Goal: Transaction & Acquisition: Purchase product/service

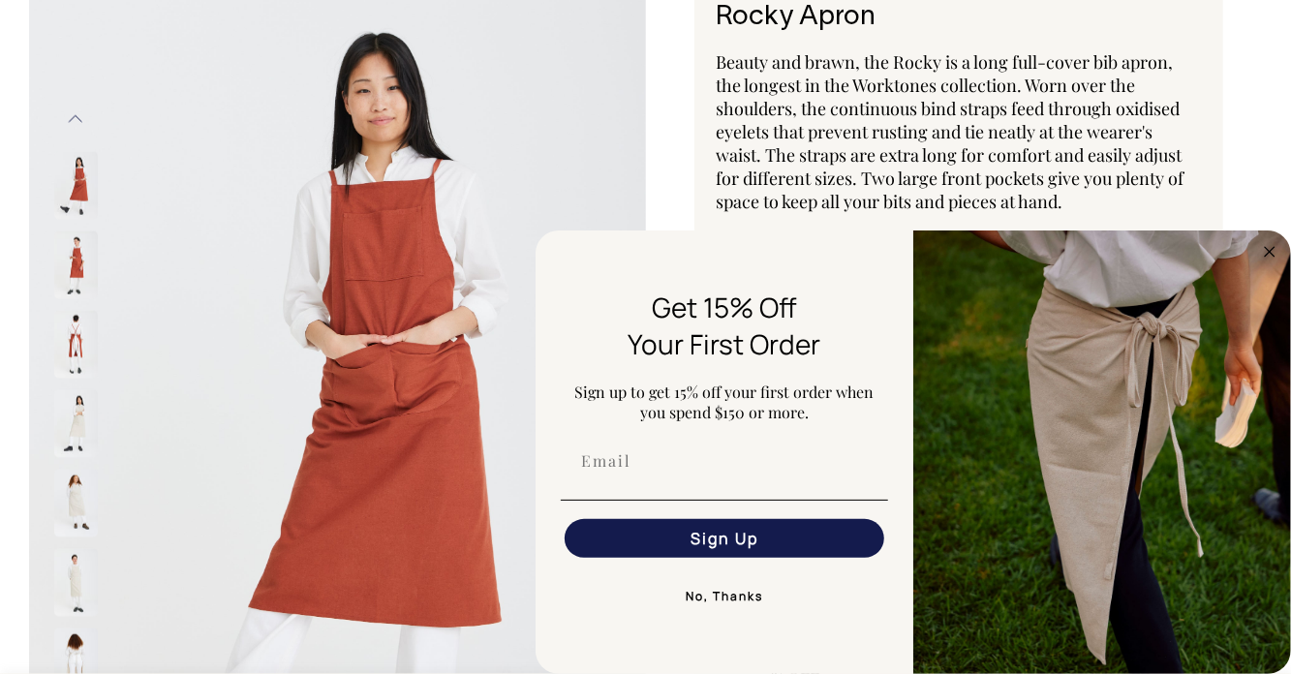
scroll to position [145, 0]
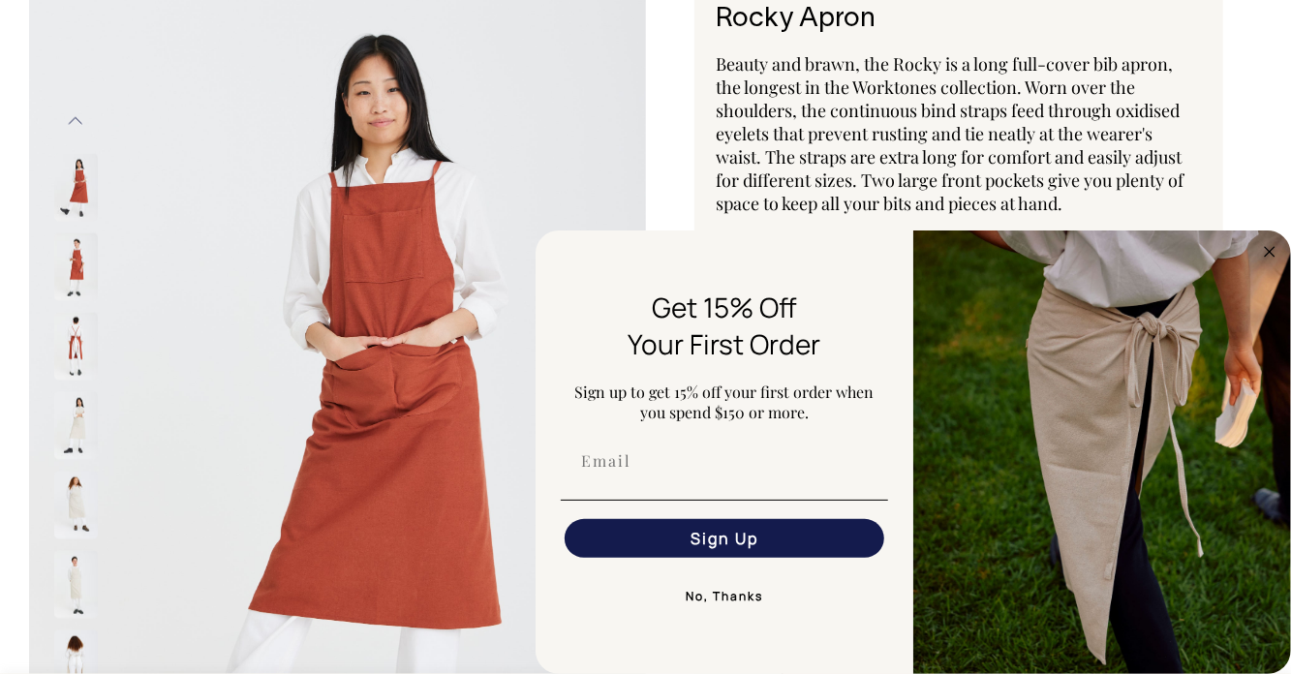
click at [1263, 252] on circle "Close dialog" at bounding box center [1270, 251] width 22 height 22
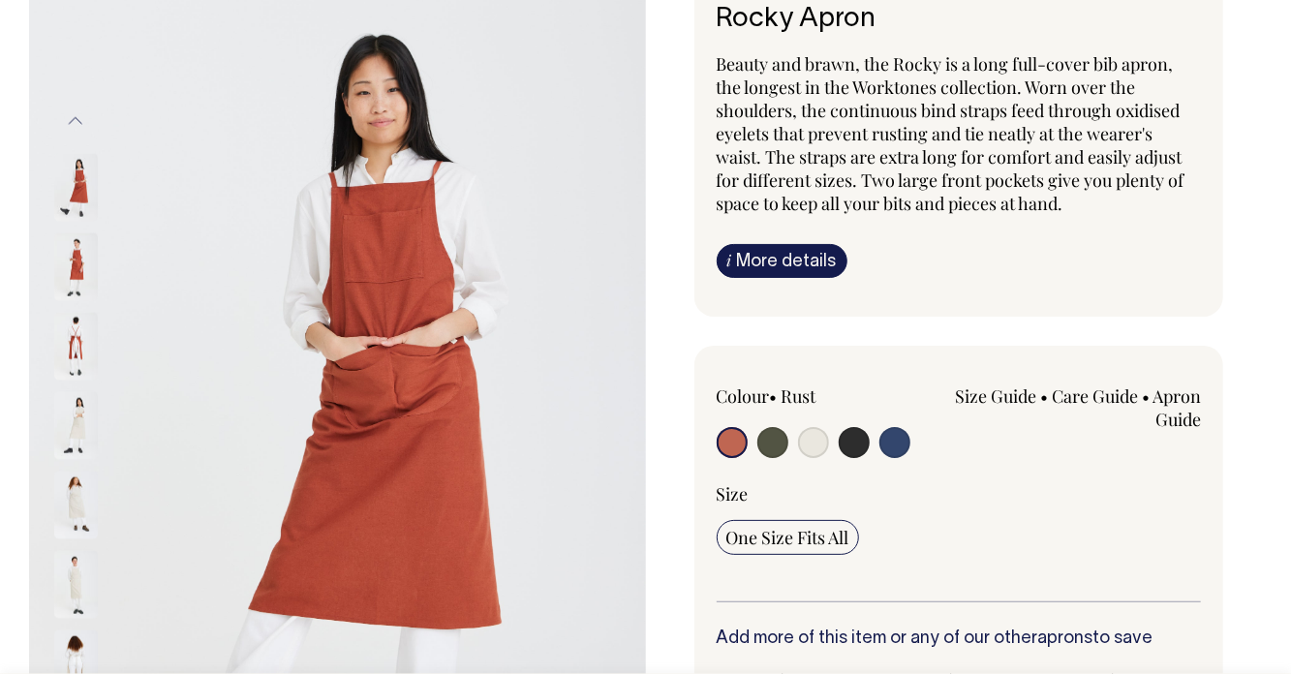
scroll to position [0, 0]
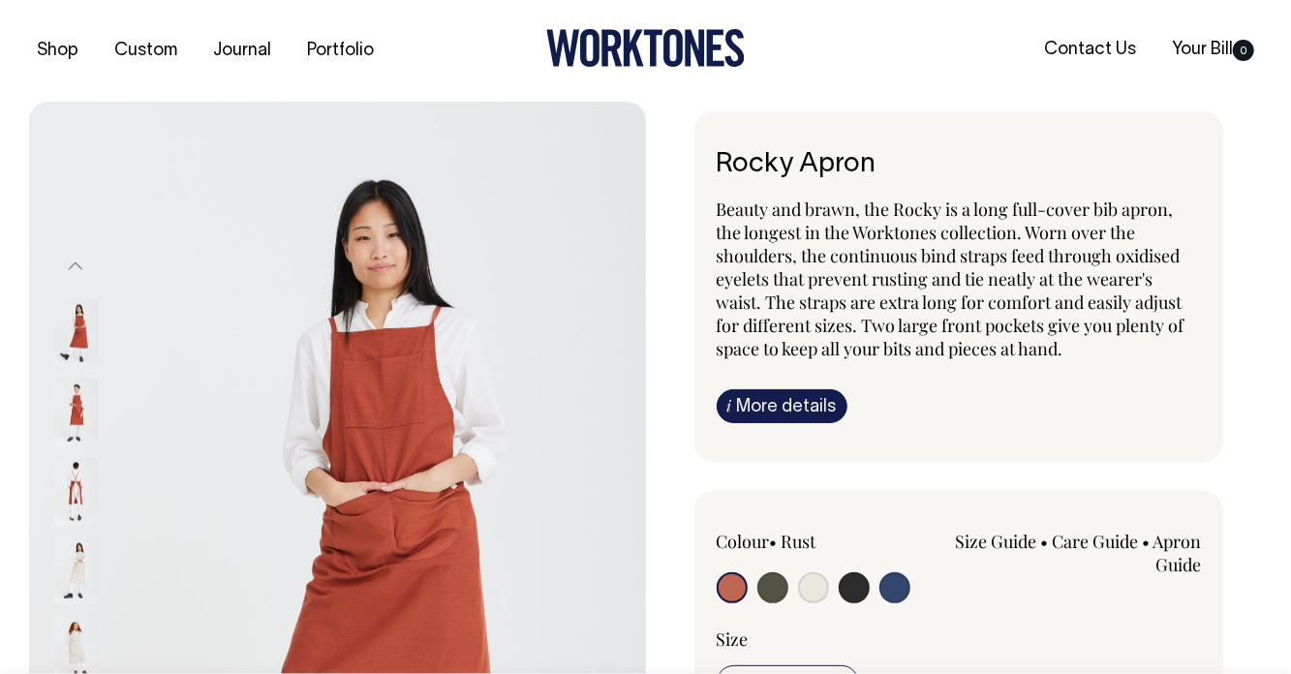
click at [824, 570] on div "Colour • Rust" at bounding box center [814, 569] width 194 height 78
click at [816, 587] on input "radio" at bounding box center [813, 587] width 31 height 31
radio input "true"
select select "Natural"
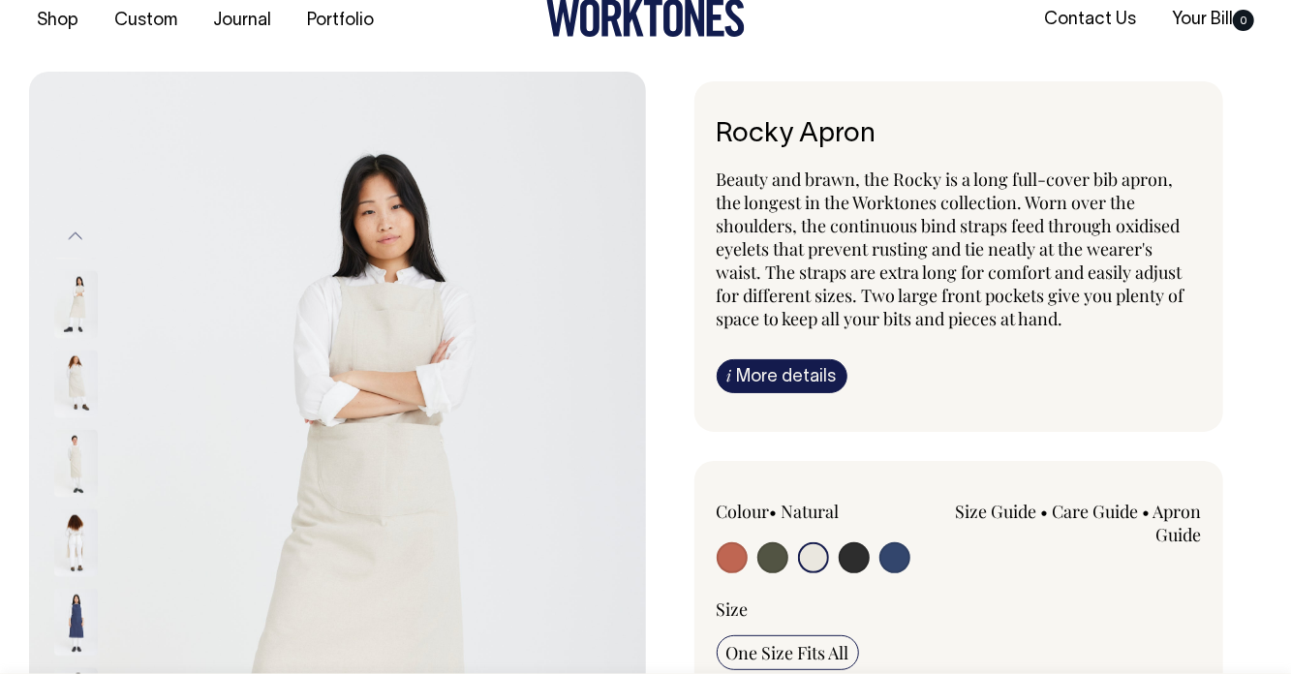
scroll to position [56, 0]
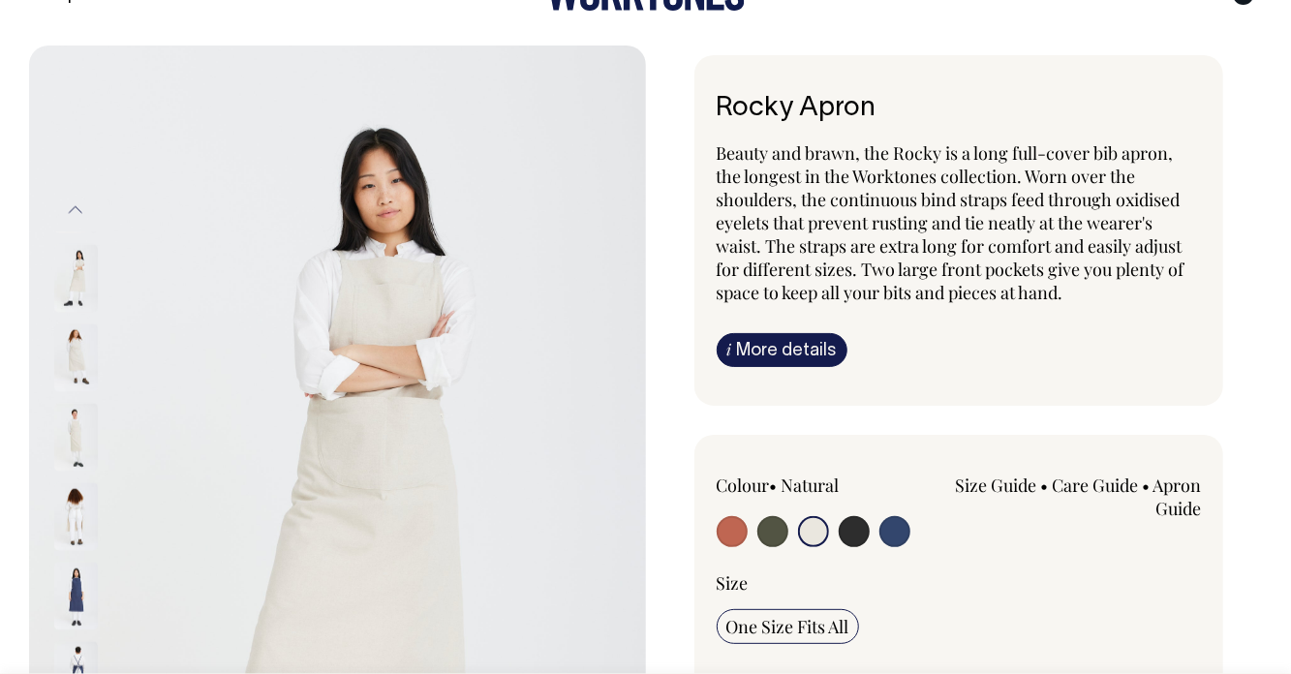
click at [805, 346] on link "i More details" at bounding box center [782, 350] width 131 height 34
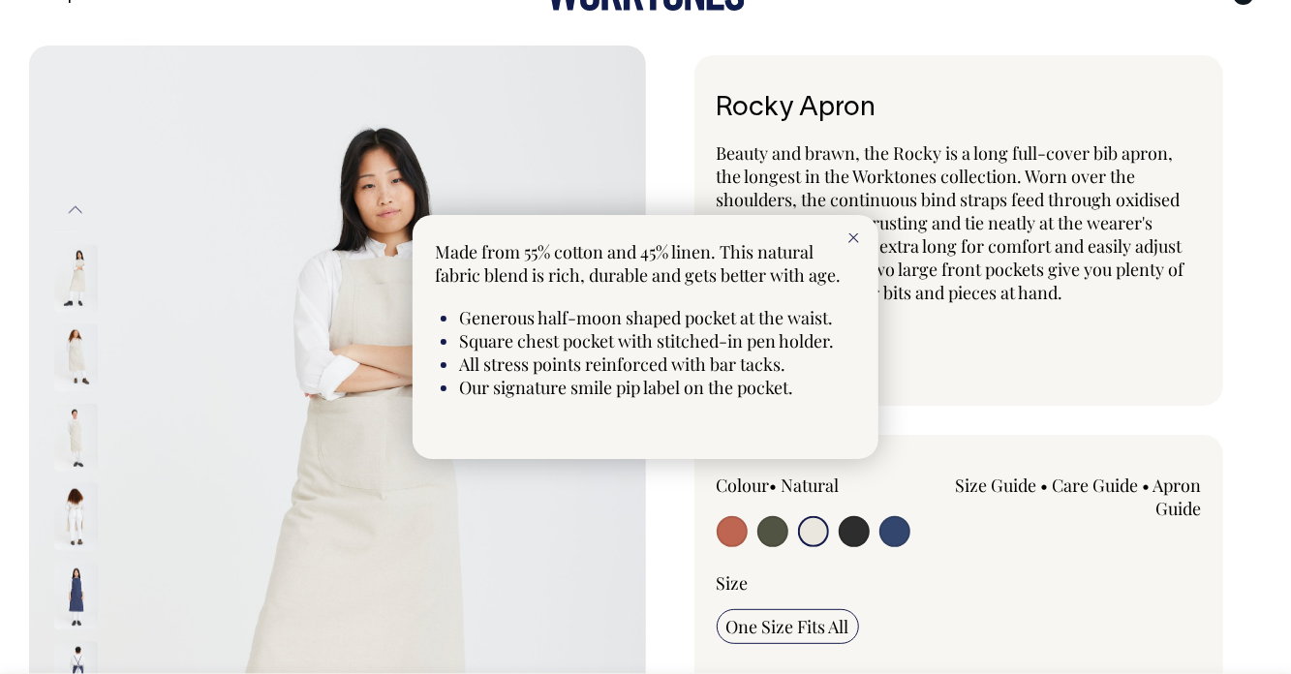
click at [852, 243] on icon at bounding box center [853, 238] width 11 height 10
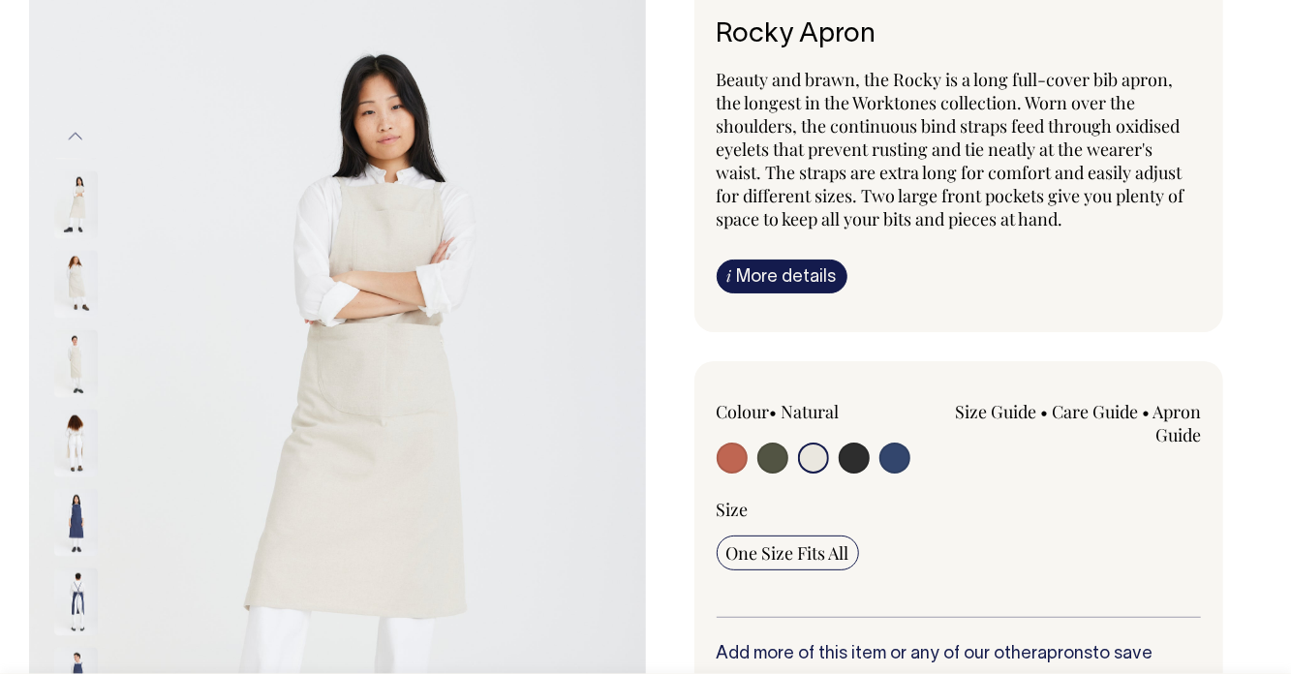
scroll to position [133, 0]
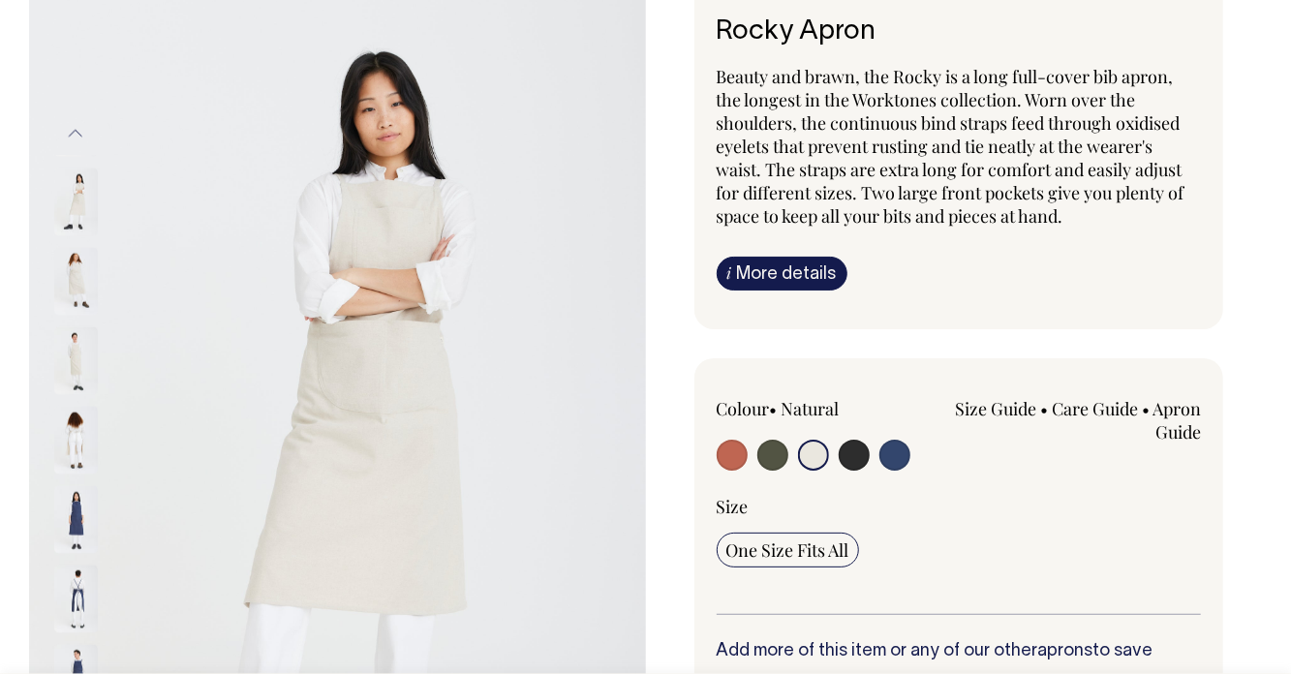
click at [394, 587] on img at bounding box center [337, 431] width 617 height 925
click at [520, 513] on img at bounding box center [337, 431] width 617 height 925
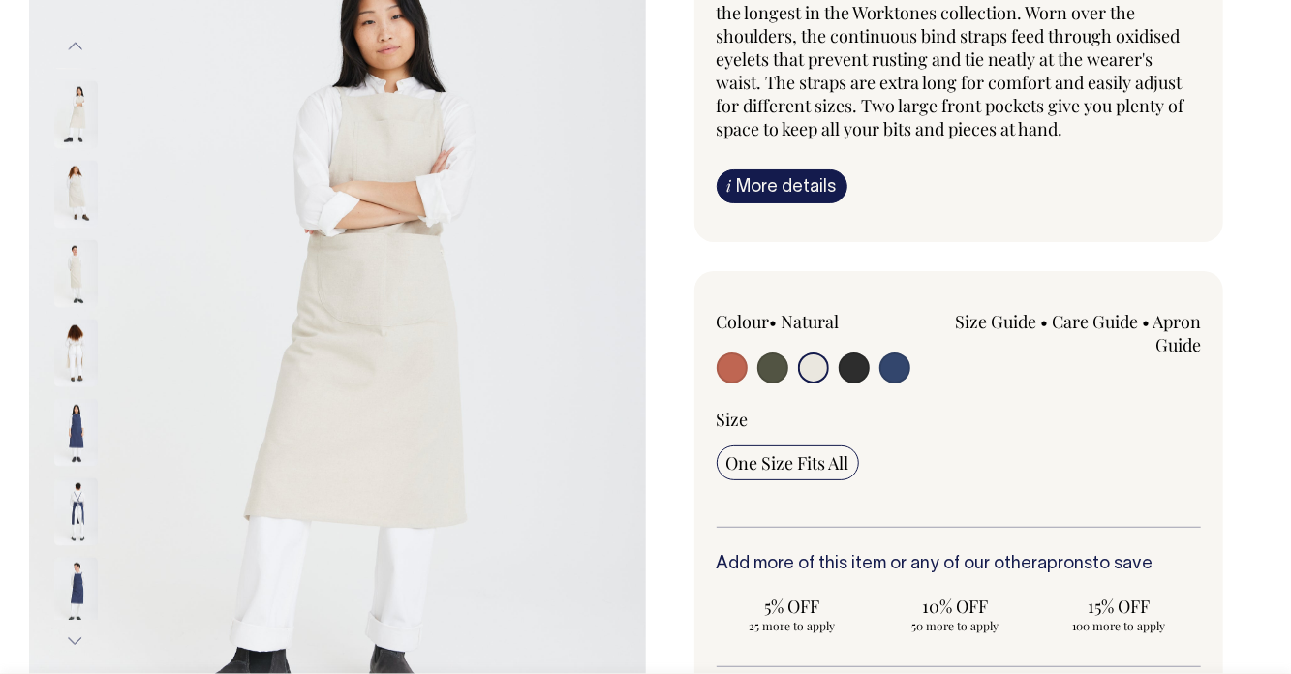
scroll to position [200, 0]
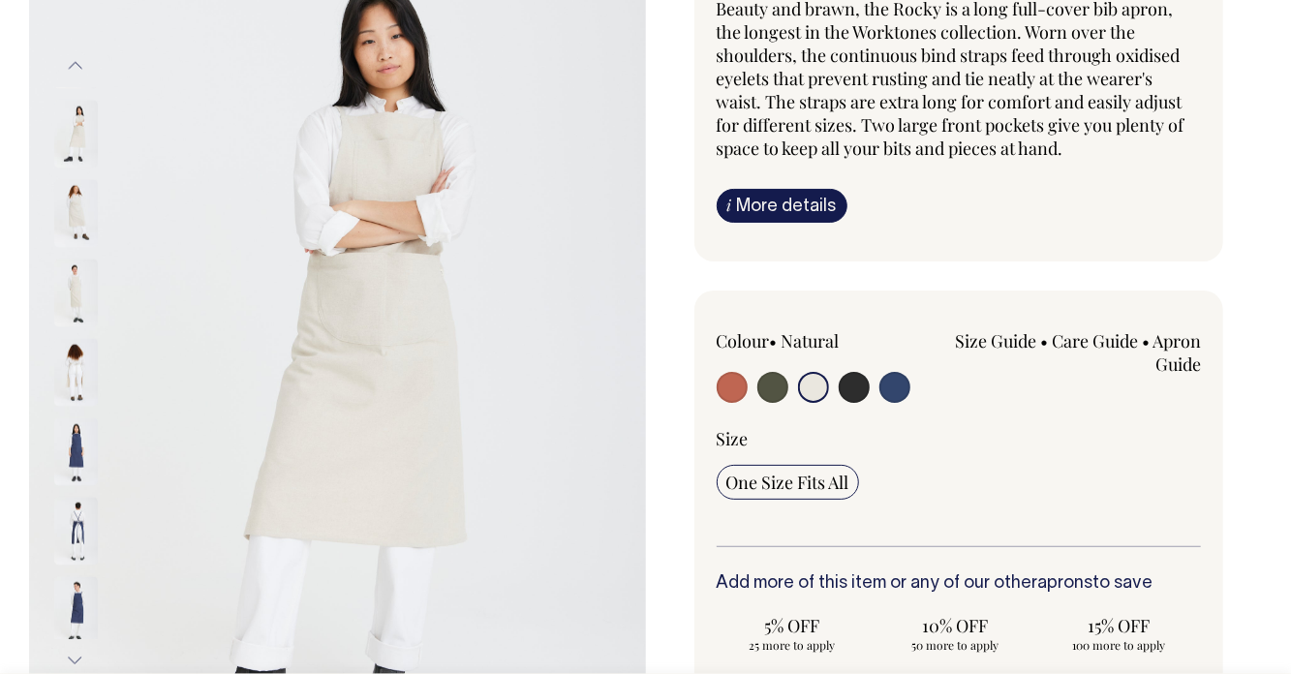
click at [71, 661] on button "Next" at bounding box center [75, 661] width 29 height 44
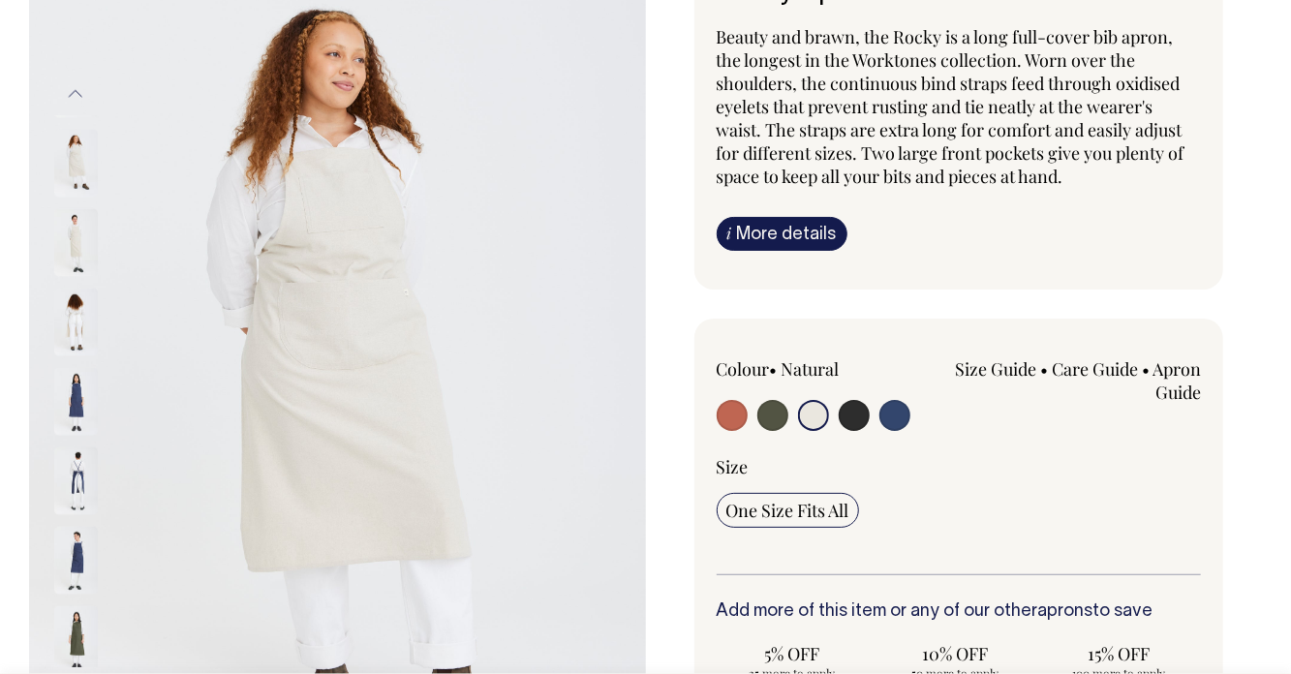
scroll to position [155, 0]
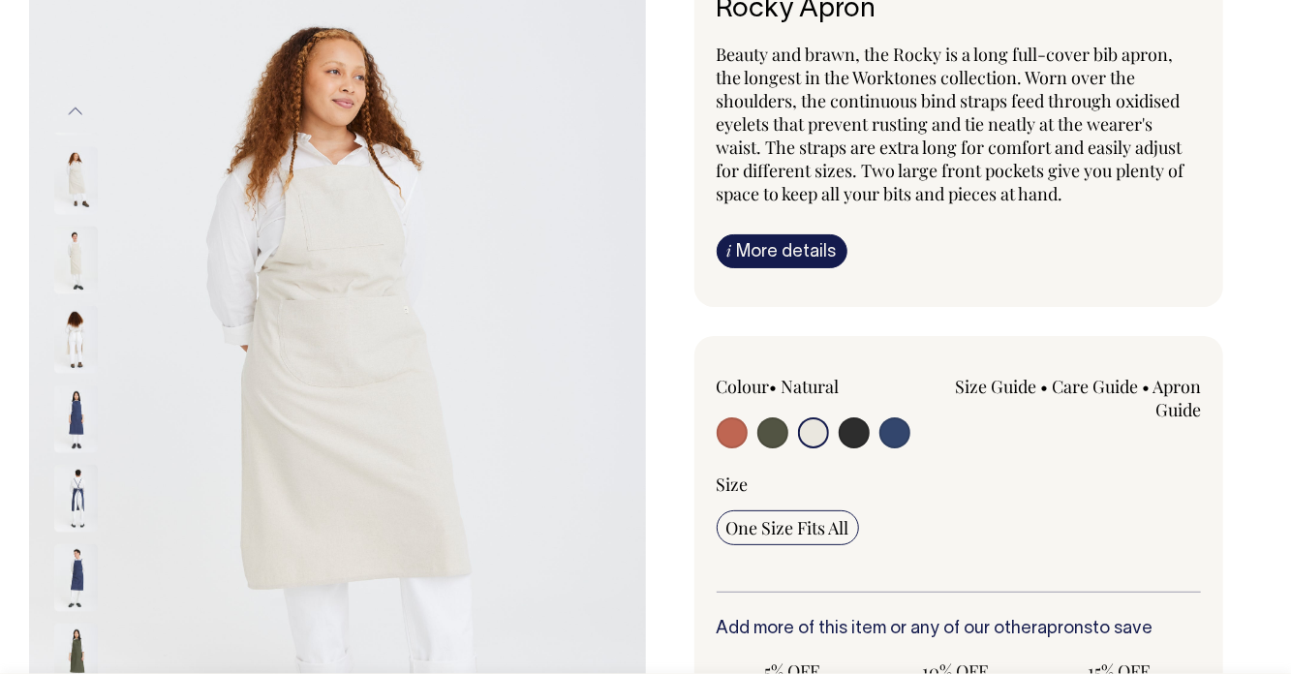
click at [603, 490] on img at bounding box center [337, 409] width 617 height 925
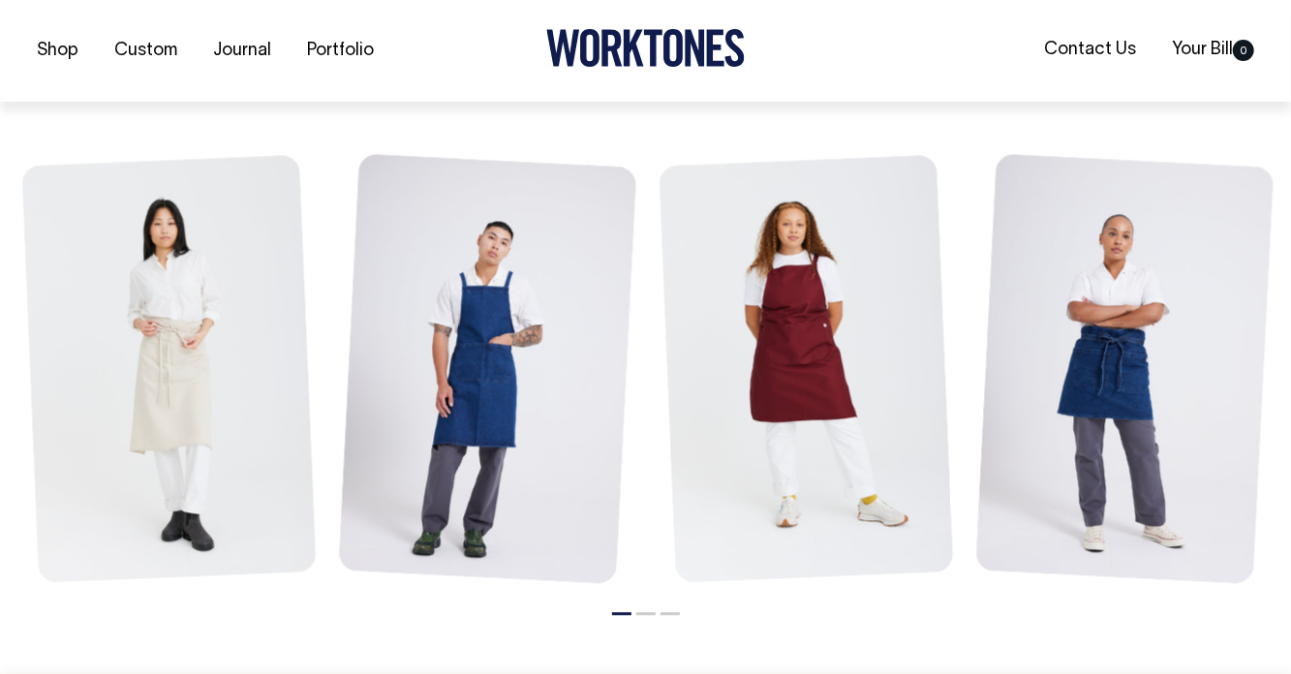
scroll to position [2219, 0]
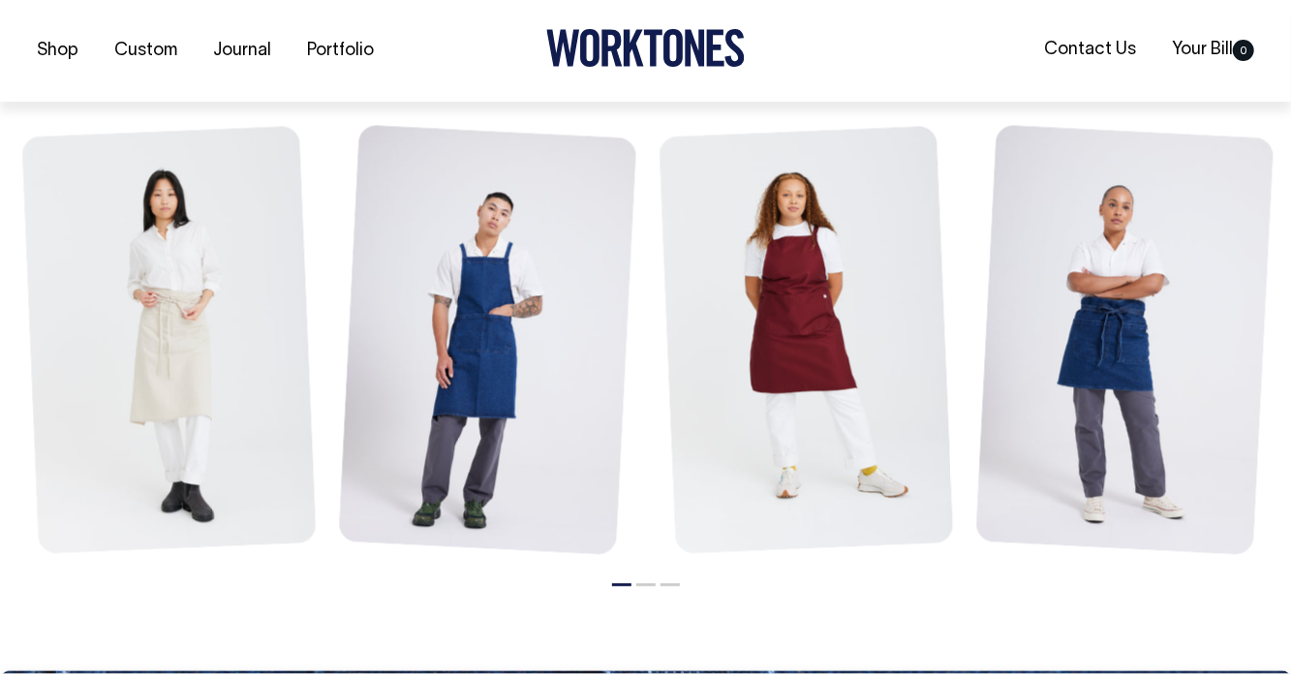
click at [239, 416] on link at bounding box center [168, 341] width 295 height 432
click at [237, 395] on link at bounding box center [168, 341] width 295 height 432
click at [284, 514] on icon at bounding box center [284, 513] width 32 height 15
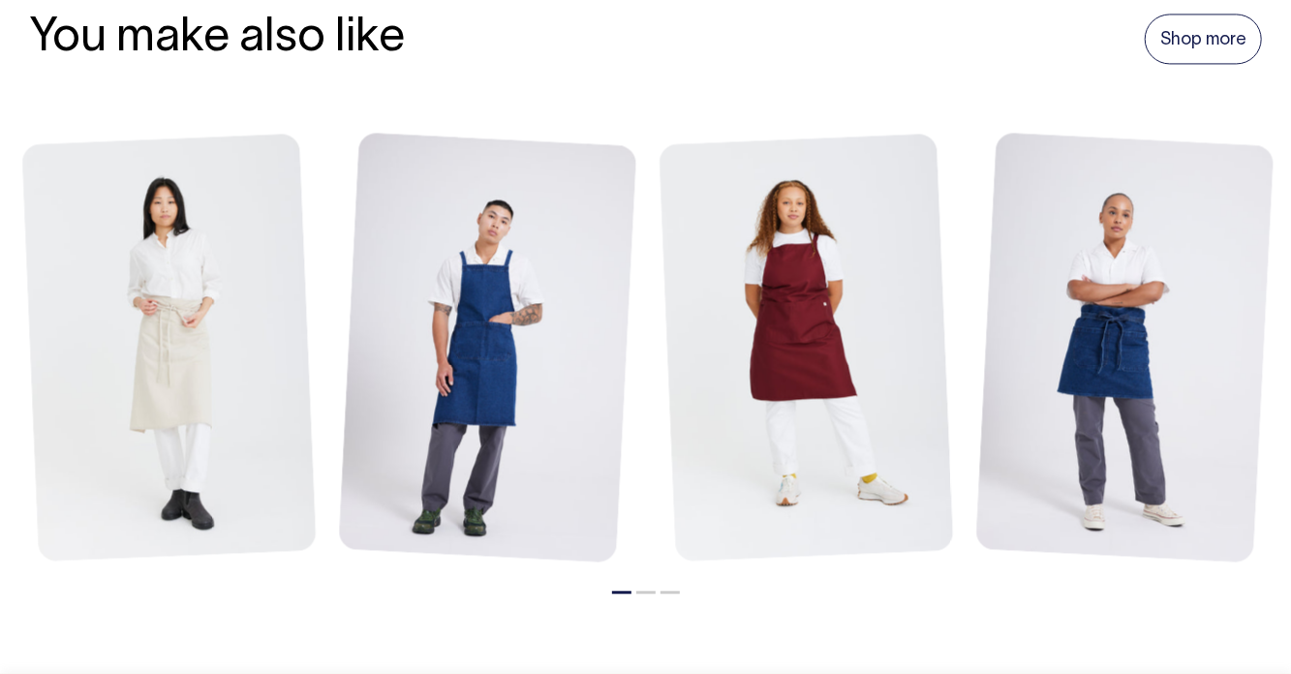
scroll to position [2192, 0]
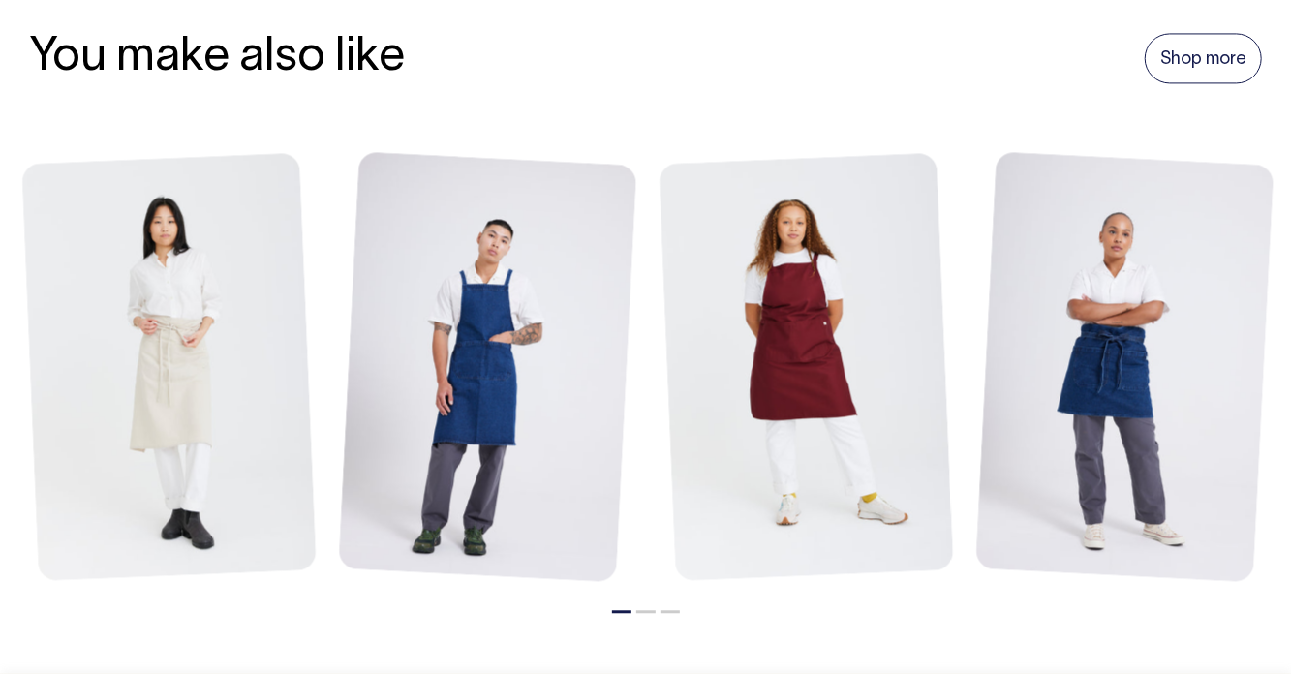
click at [189, 408] on link at bounding box center [168, 368] width 295 height 432
click at [276, 542] on icon at bounding box center [284, 540] width 32 height 15
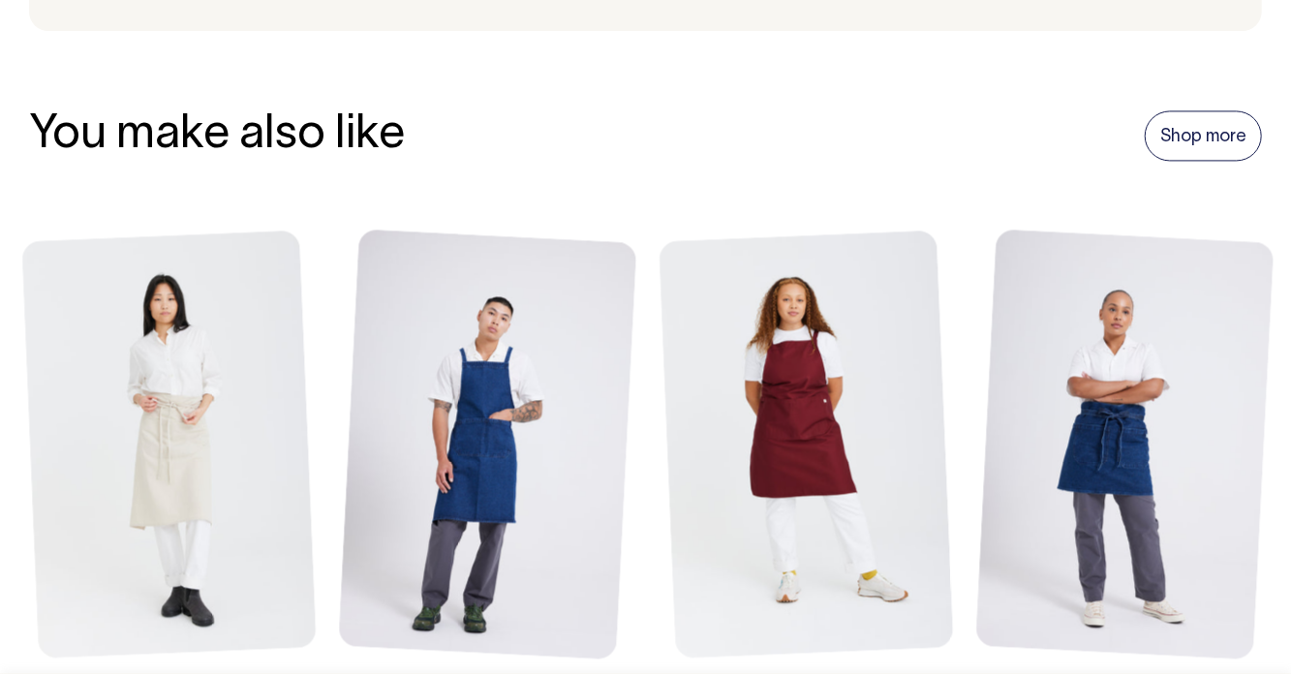
scroll to position [2115, 0]
click at [246, 566] on link at bounding box center [168, 445] width 295 height 432
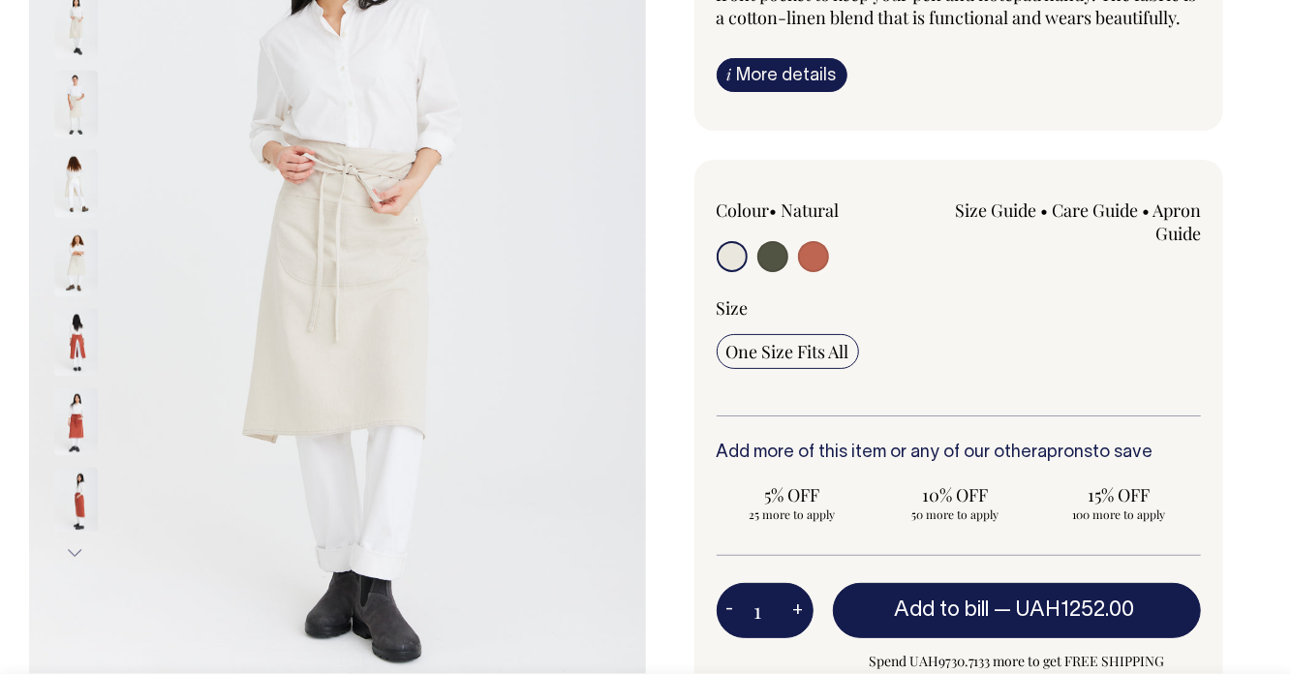
scroll to position [307, 0]
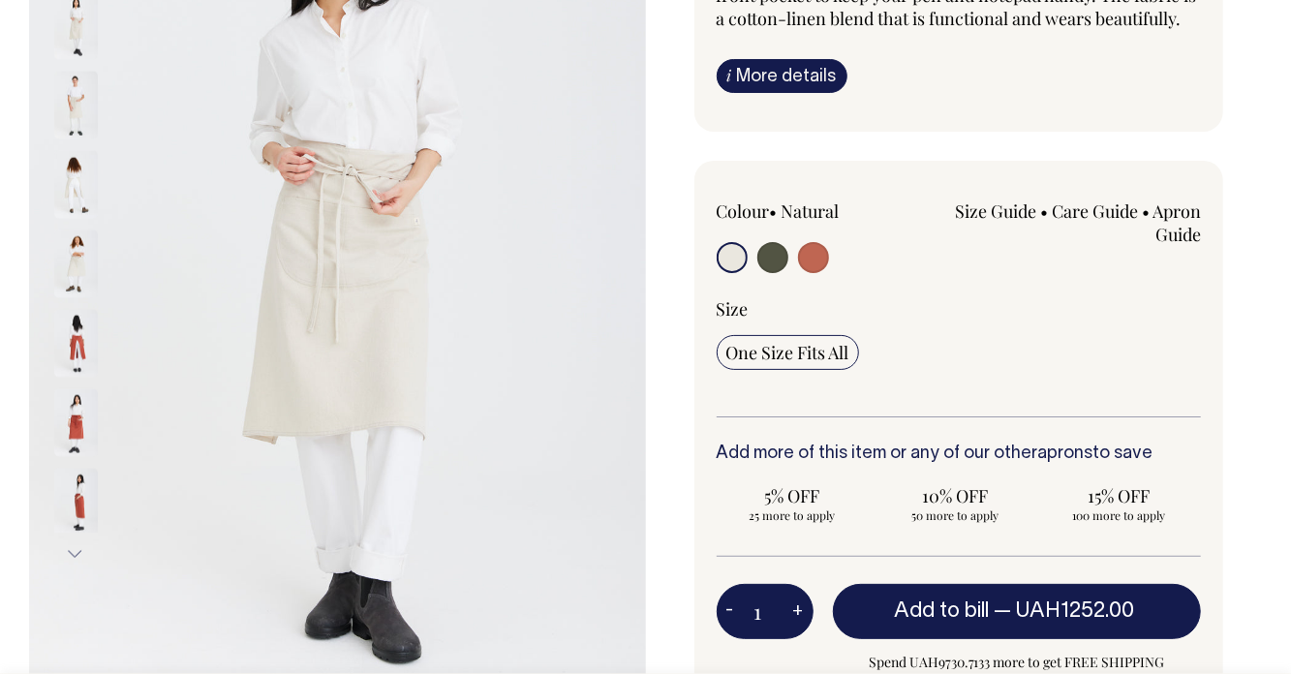
click at [80, 556] on button "Next" at bounding box center [75, 555] width 29 height 44
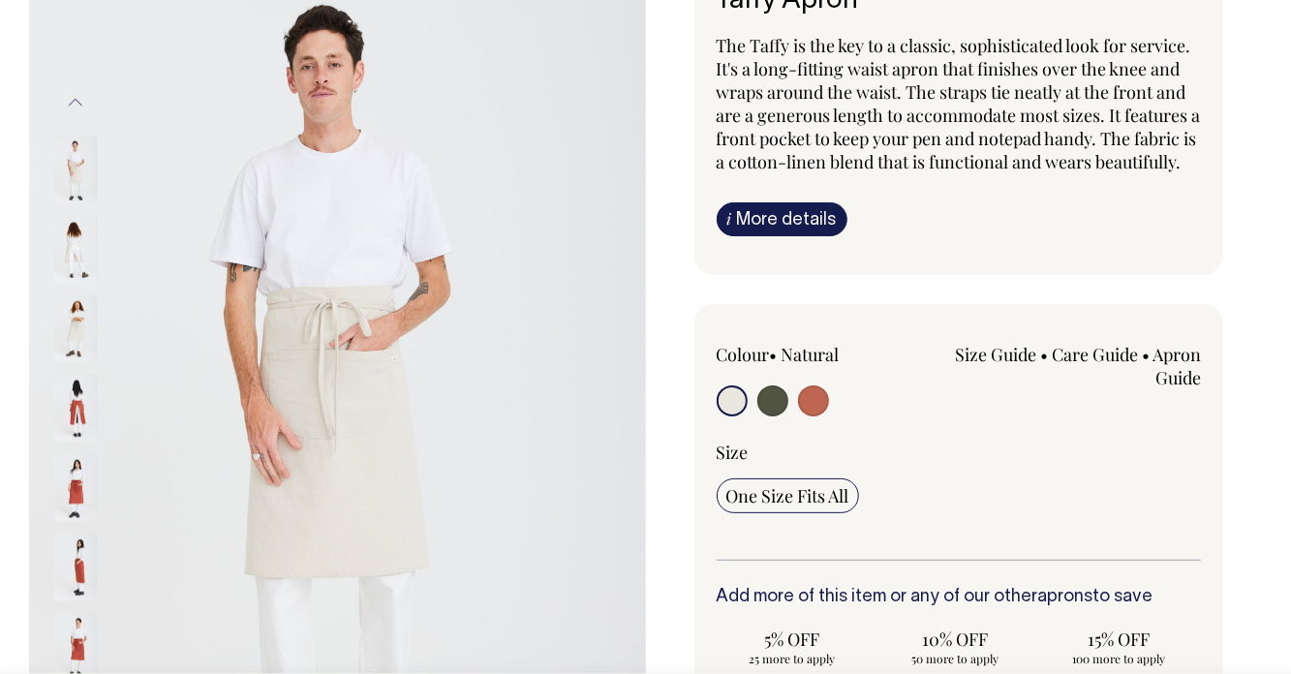
scroll to position [162, 0]
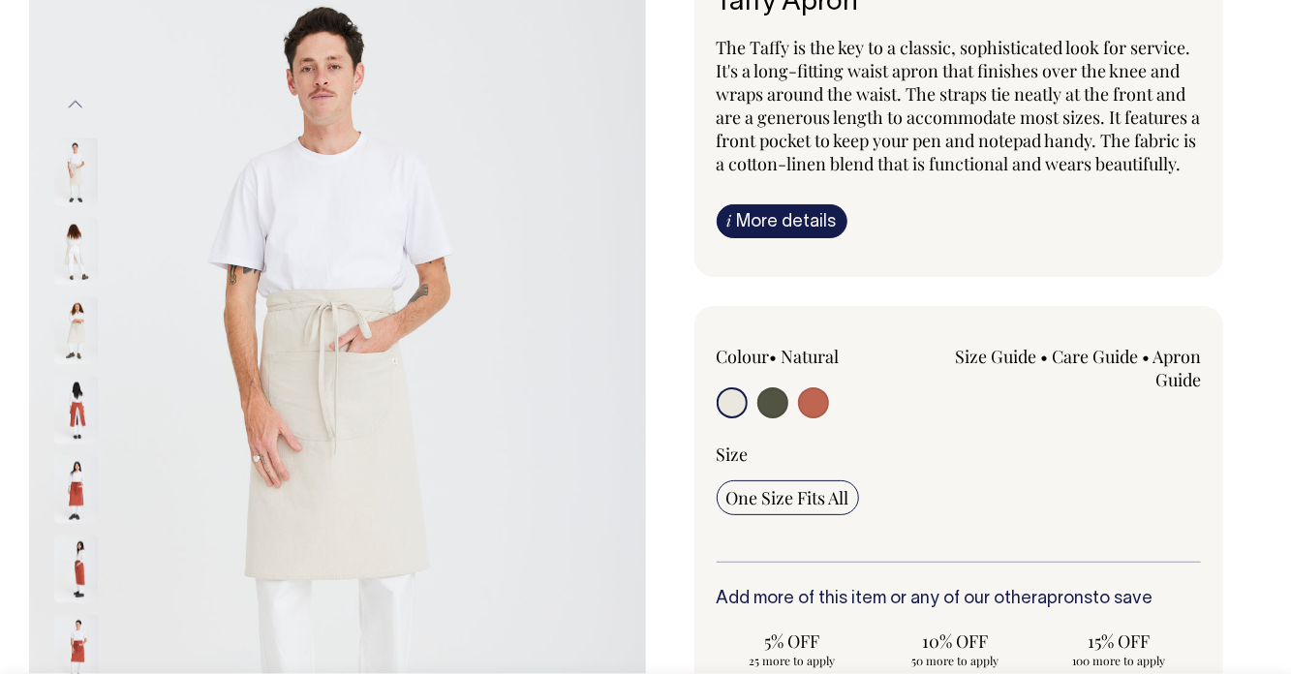
click at [77, 164] on img at bounding box center [76, 173] width 44 height 68
click at [78, 249] on img at bounding box center [76, 252] width 44 height 68
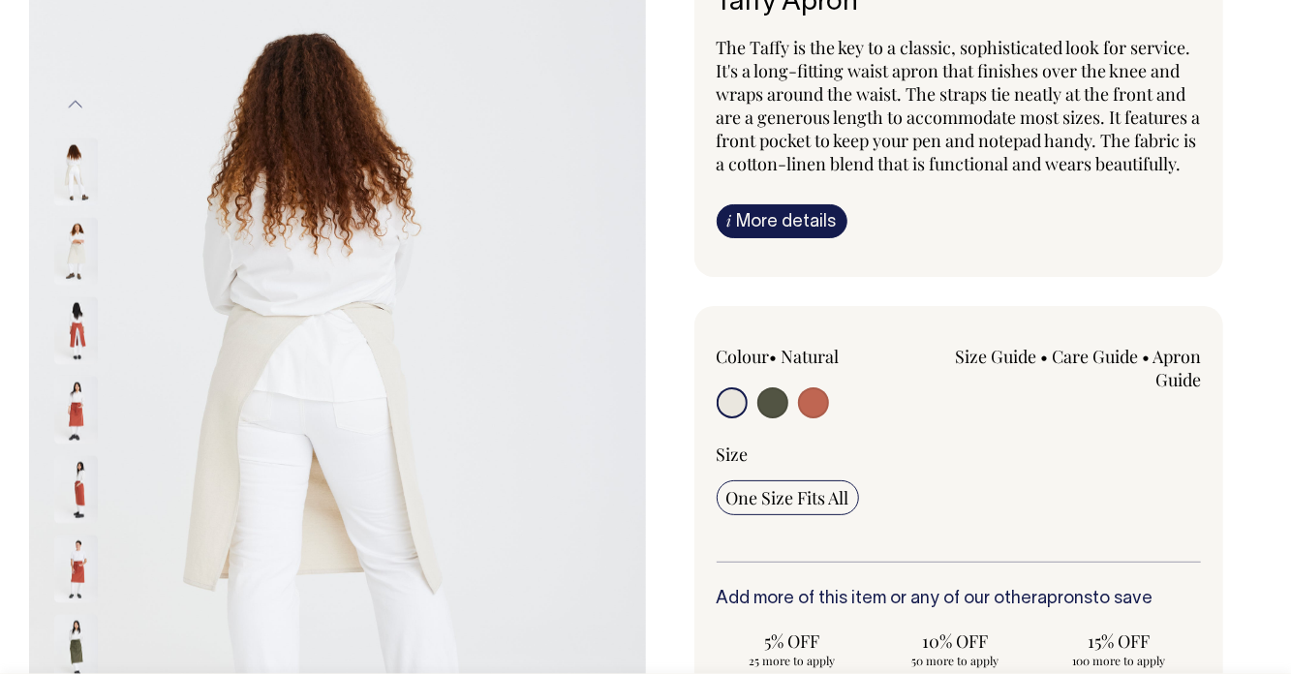
click at [80, 240] on img at bounding box center [76, 252] width 44 height 68
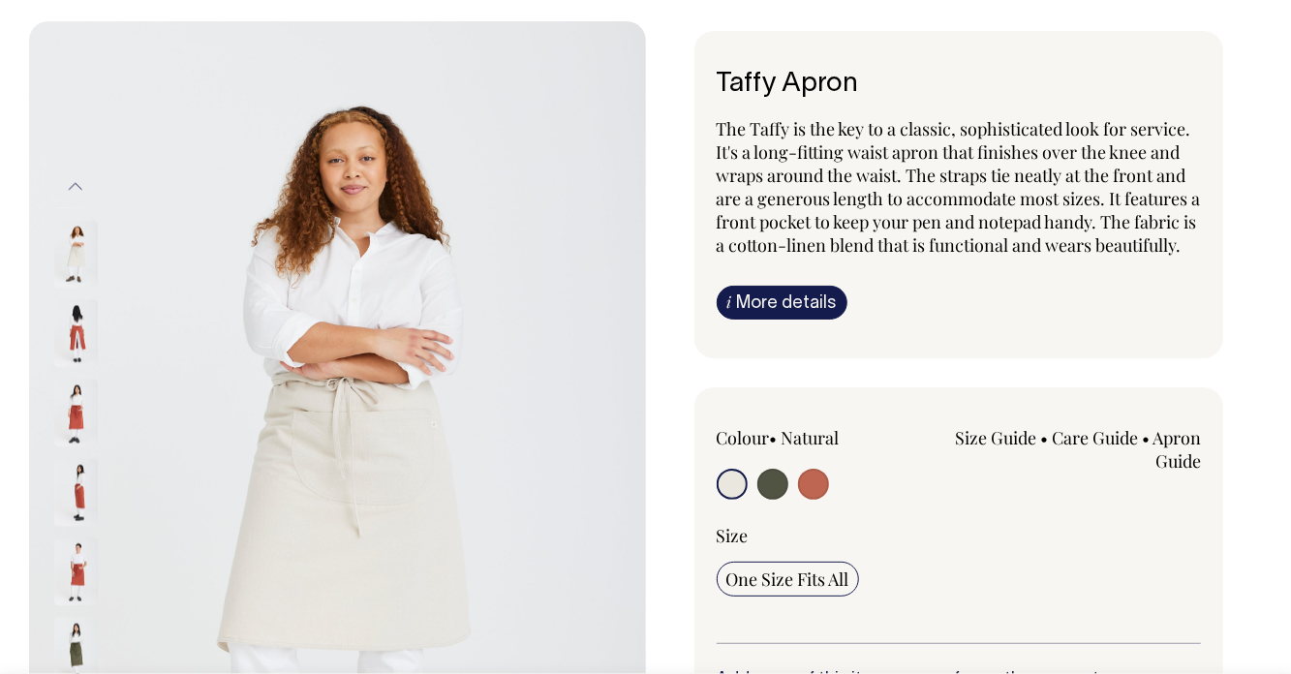
scroll to position [87, 0]
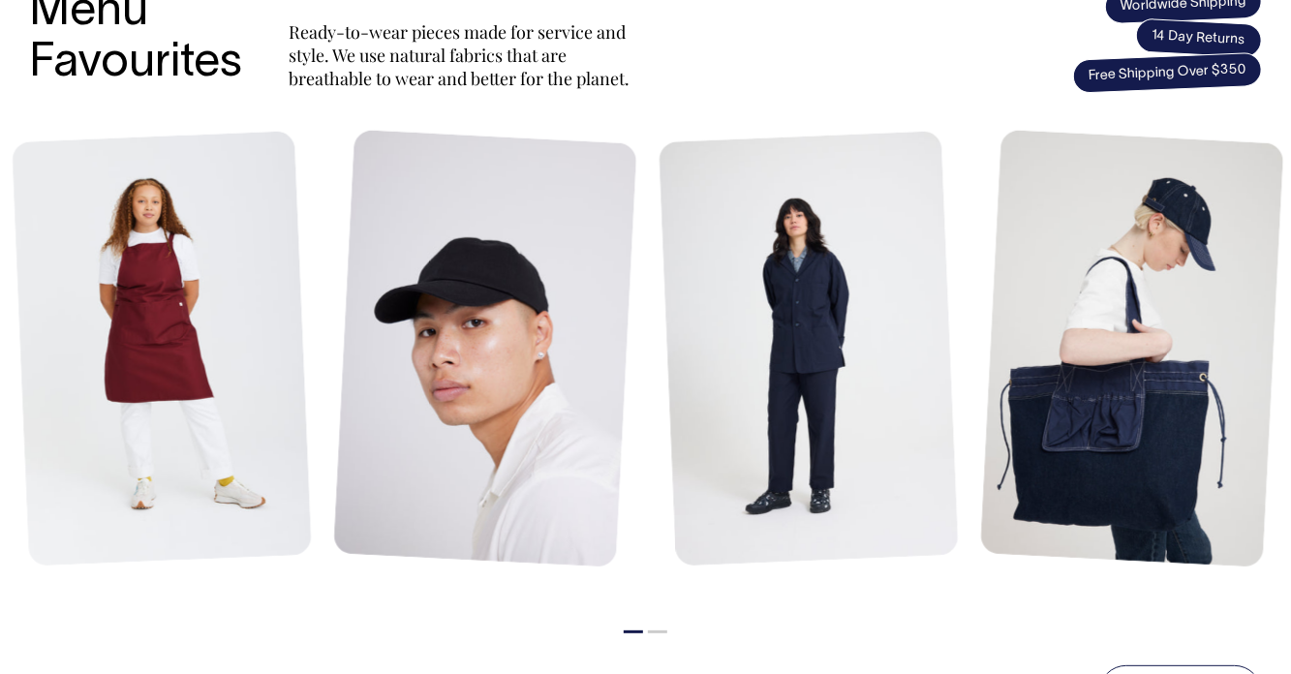
scroll to position [842, 0]
click at [190, 382] on link at bounding box center [162, 352] width 300 height 440
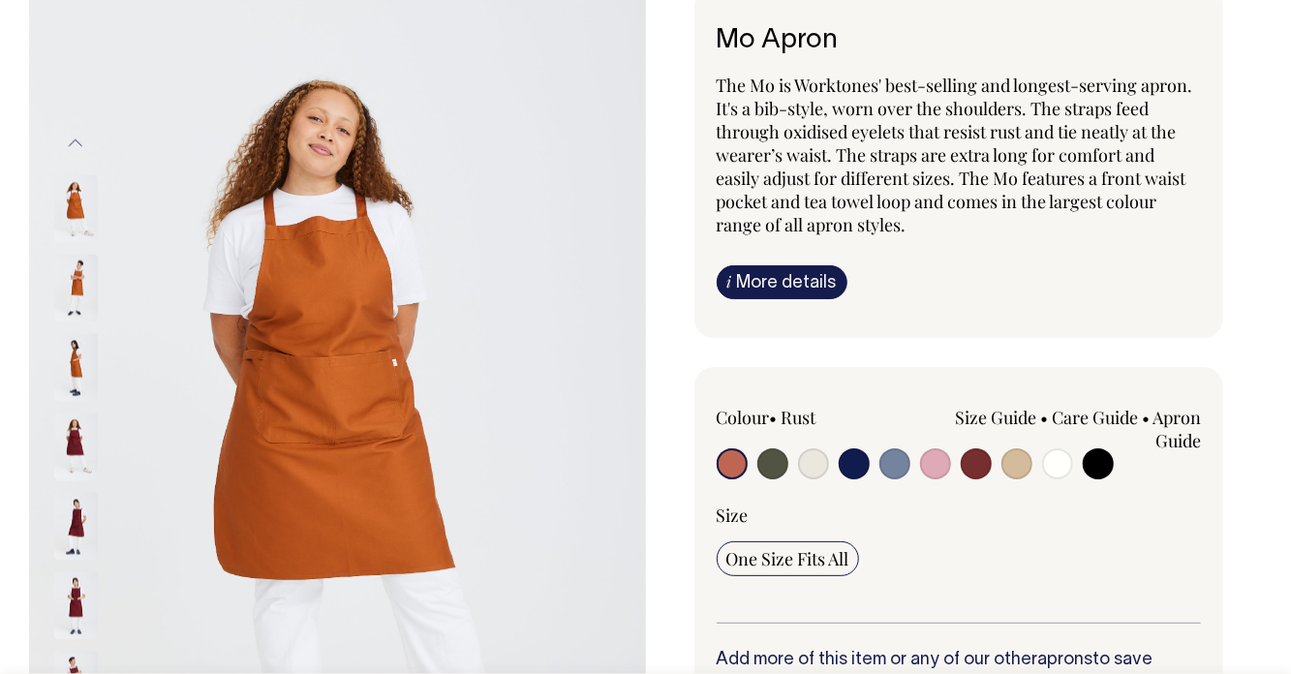
click at [814, 458] on input "radio" at bounding box center [813, 463] width 31 height 31
radio input "true"
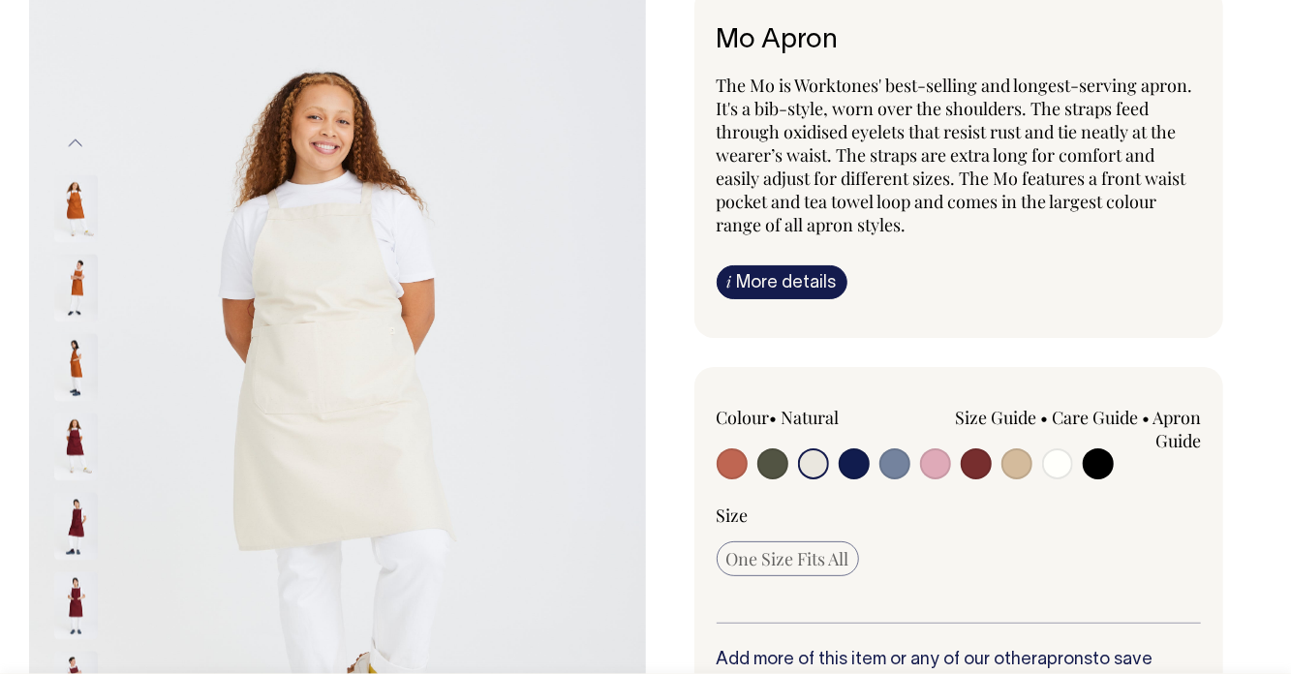
radio input "false"
select select "Natural"
click at [473, 273] on img at bounding box center [337, 440] width 617 height 925
click at [533, 508] on img at bounding box center [337, 440] width 617 height 925
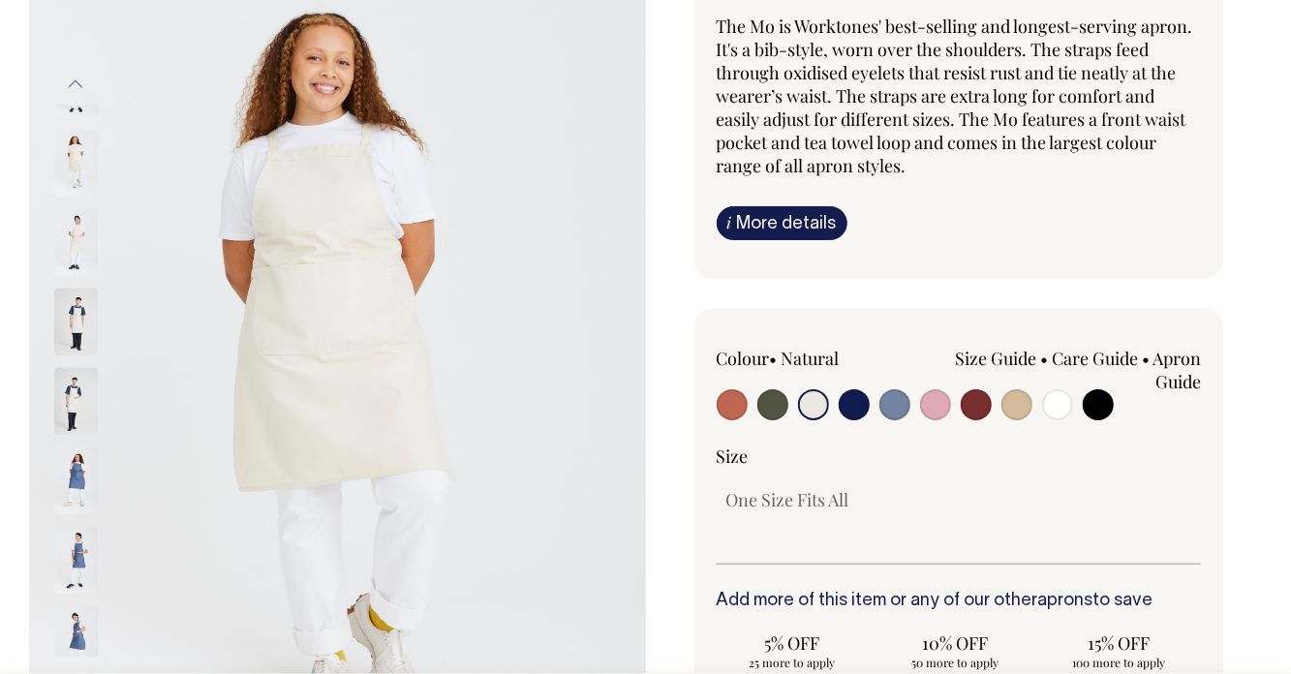
scroll to position [186, 0]
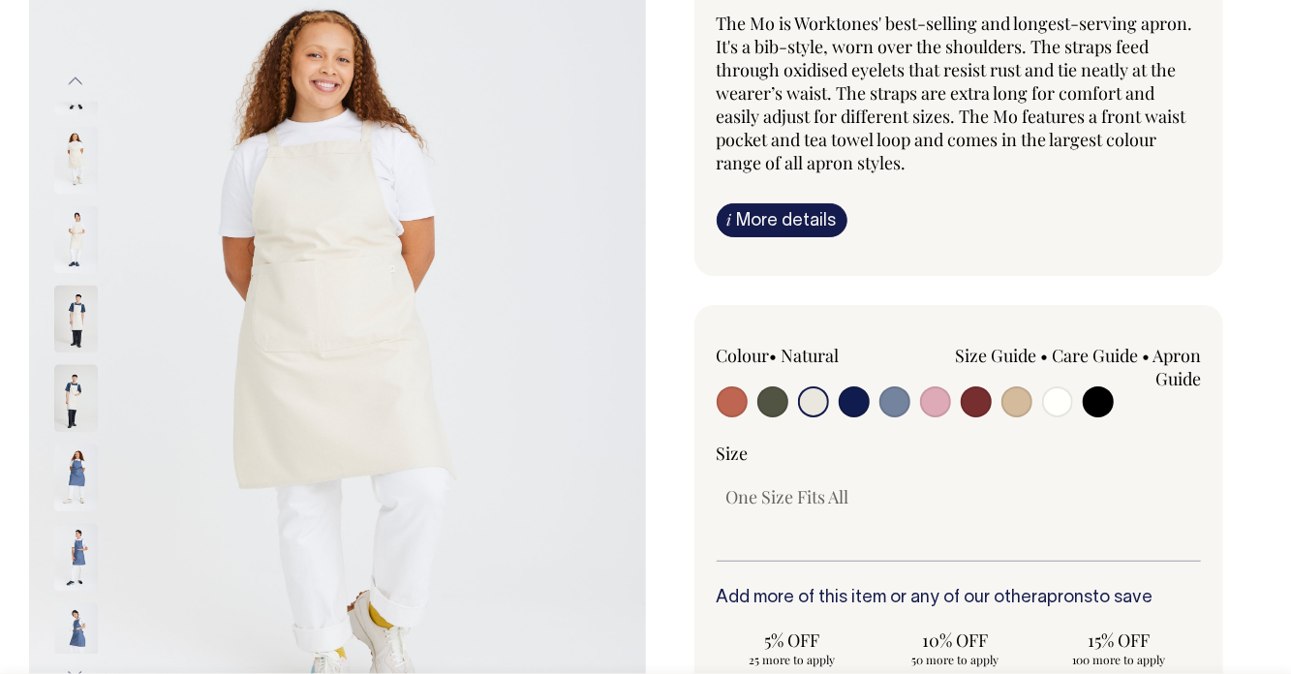
click at [70, 211] on img at bounding box center [76, 240] width 44 height 68
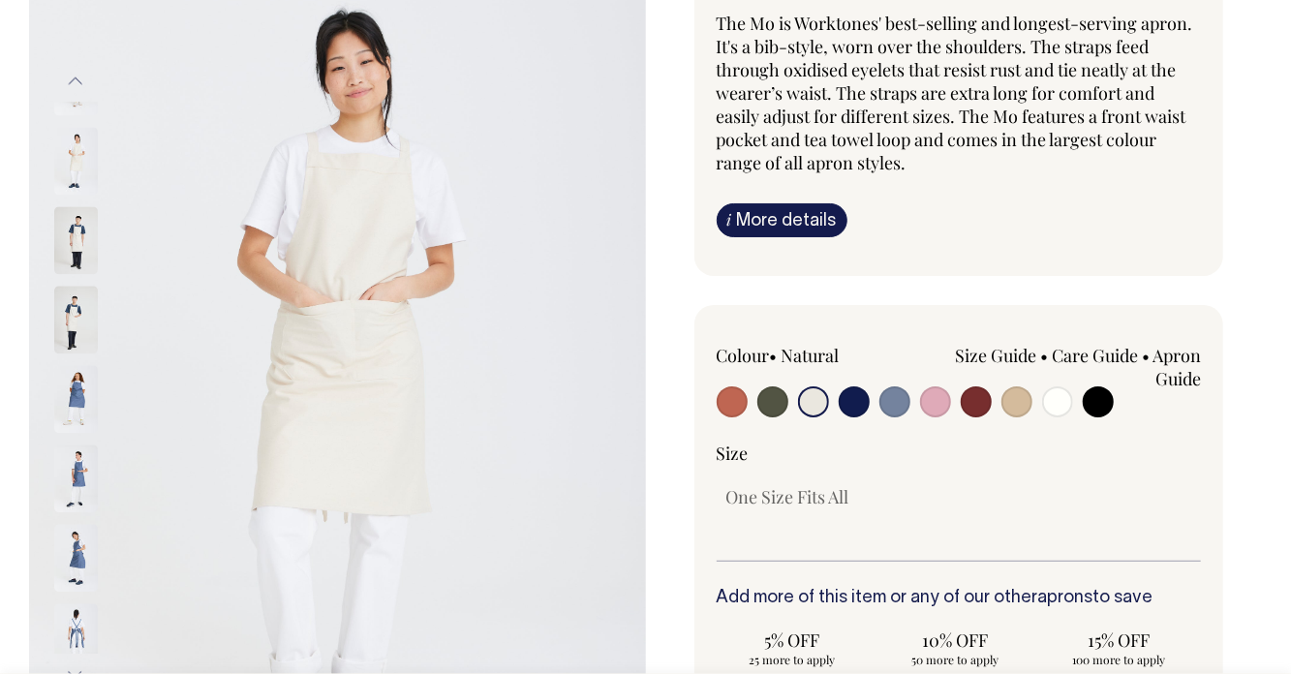
click at [73, 312] on img at bounding box center [76, 321] width 44 height 68
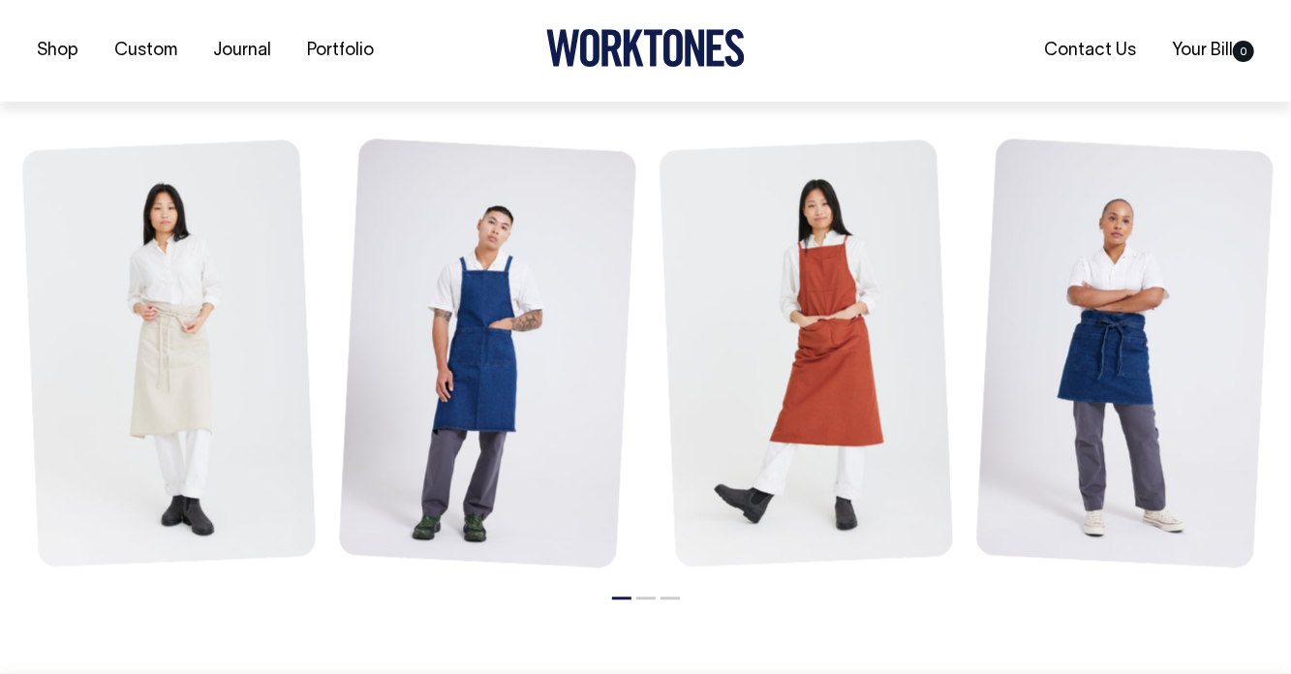
scroll to position [2210, 0]
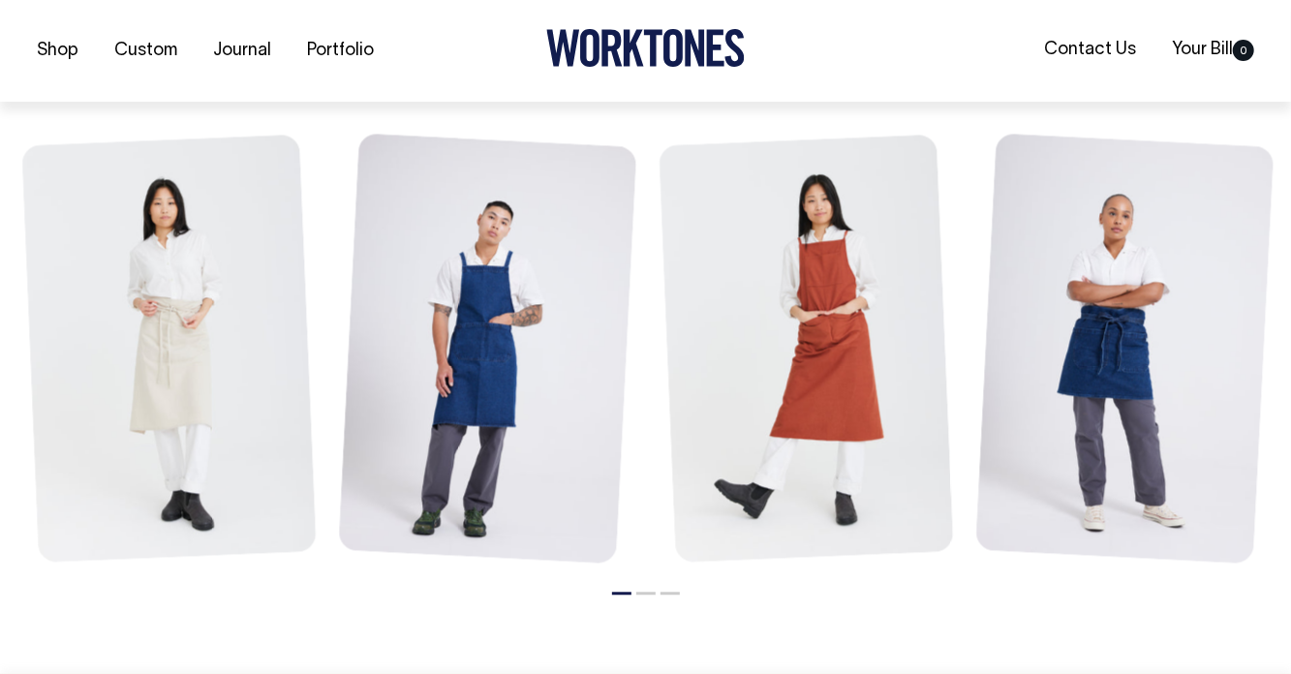
click at [228, 400] on link at bounding box center [168, 350] width 295 height 432
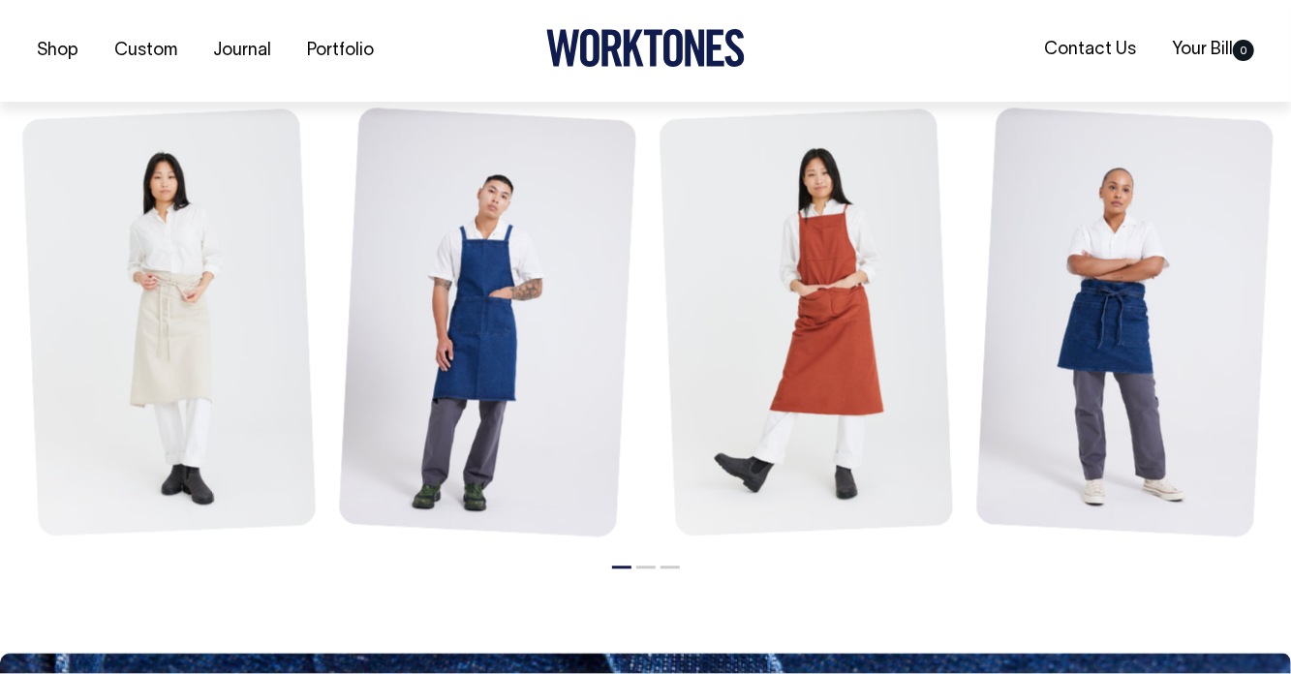
scroll to position [2272, 0]
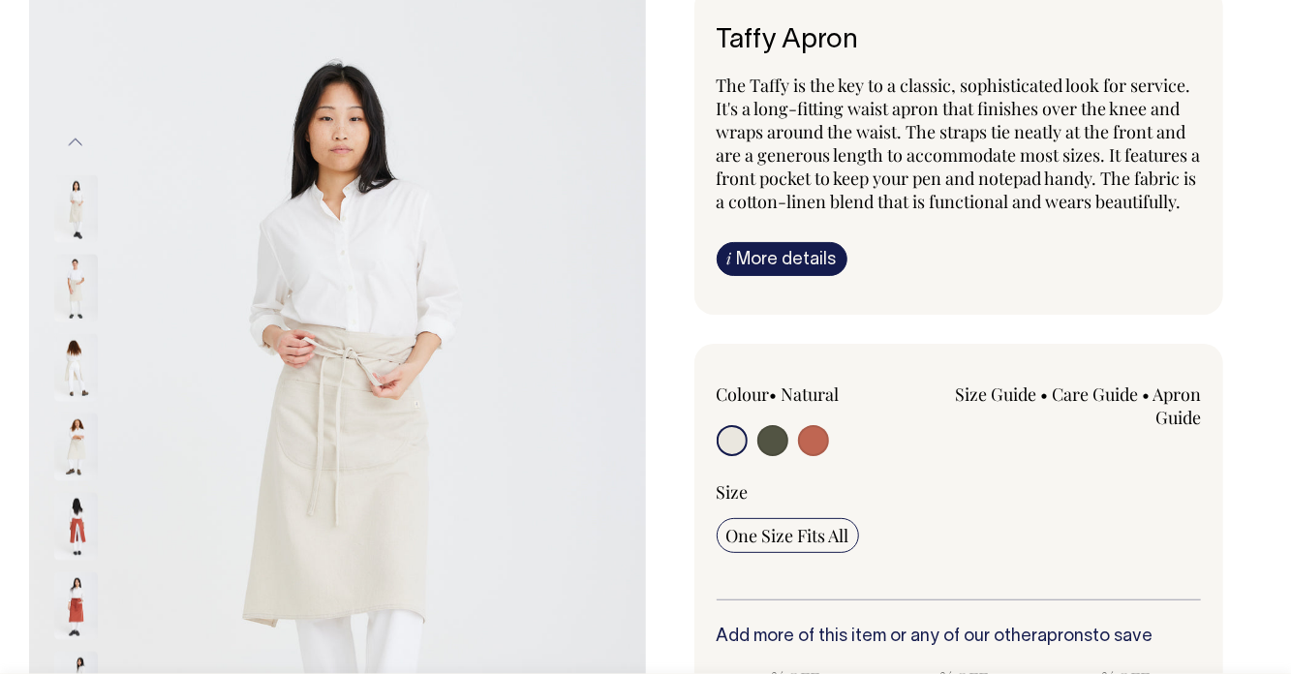
click at [76, 372] on img at bounding box center [76, 368] width 44 height 68
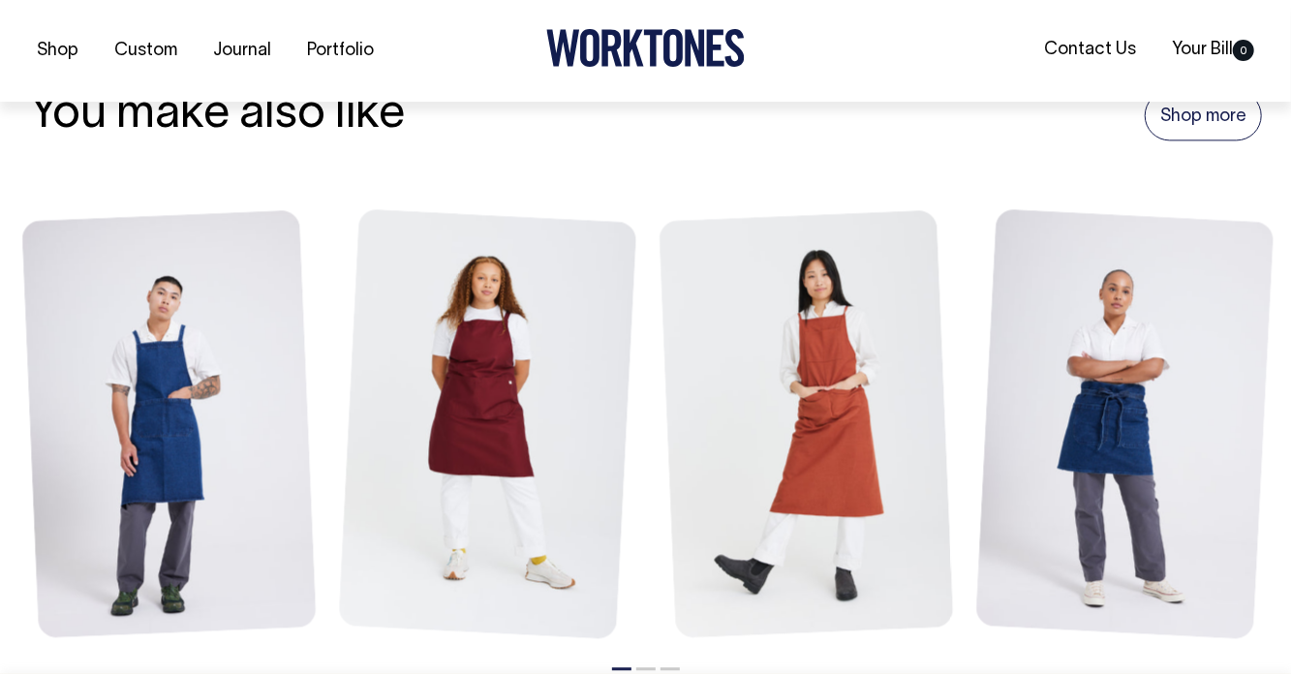
scroll to position [2123, 0]
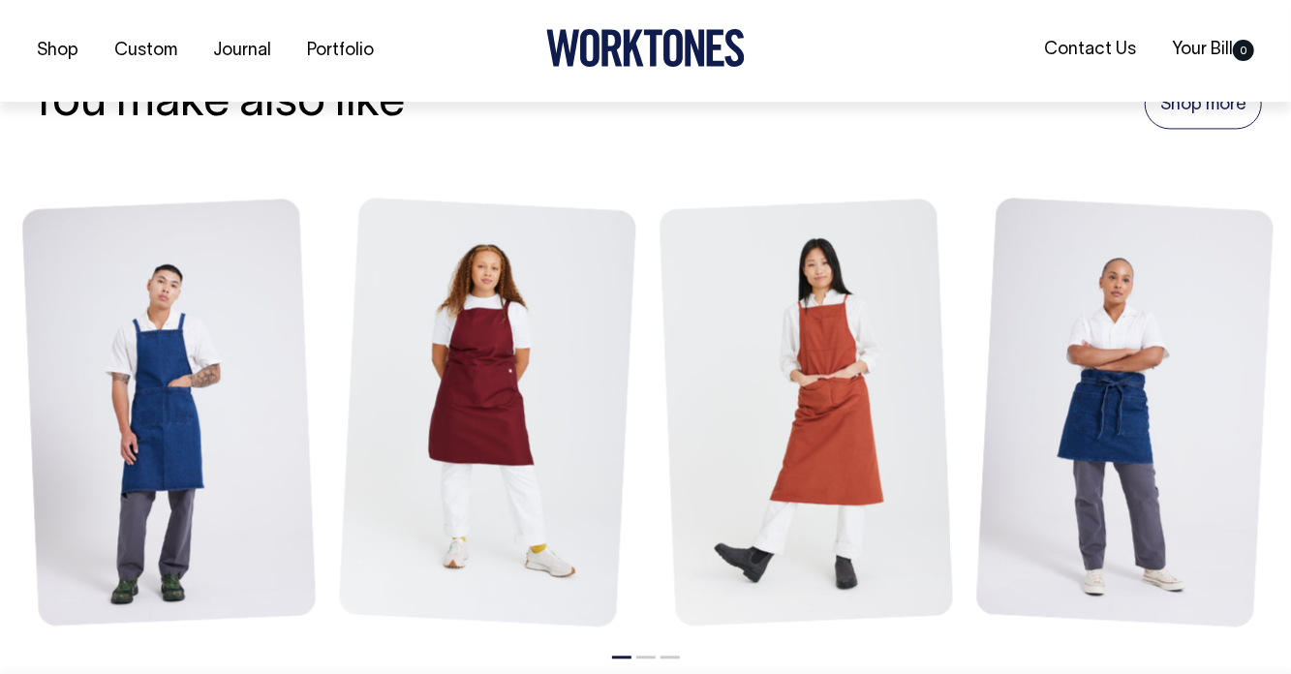
click at [528, 435] on link at bounding box center [487, 414] width 299 height 435
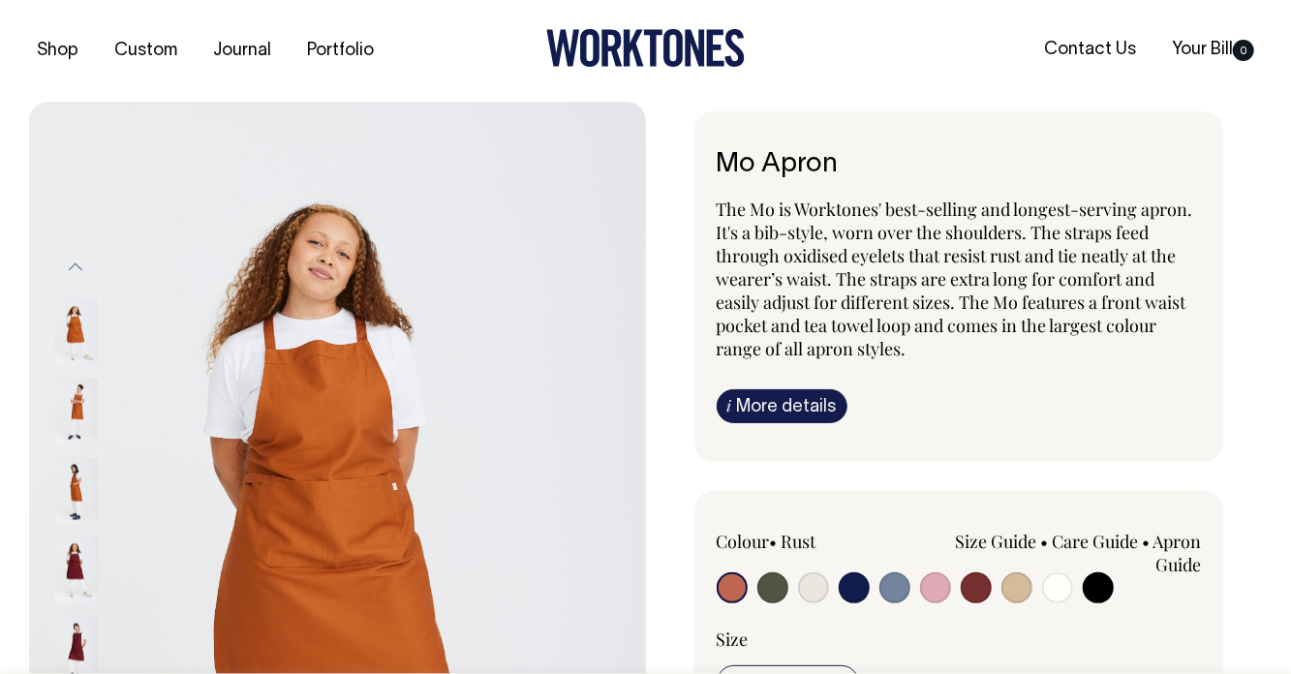
click at [809, 588] on input "radio" at bounding box center [813, 587] width 31 height 31
radio input "true"
radio input "false"
select select "Natural"
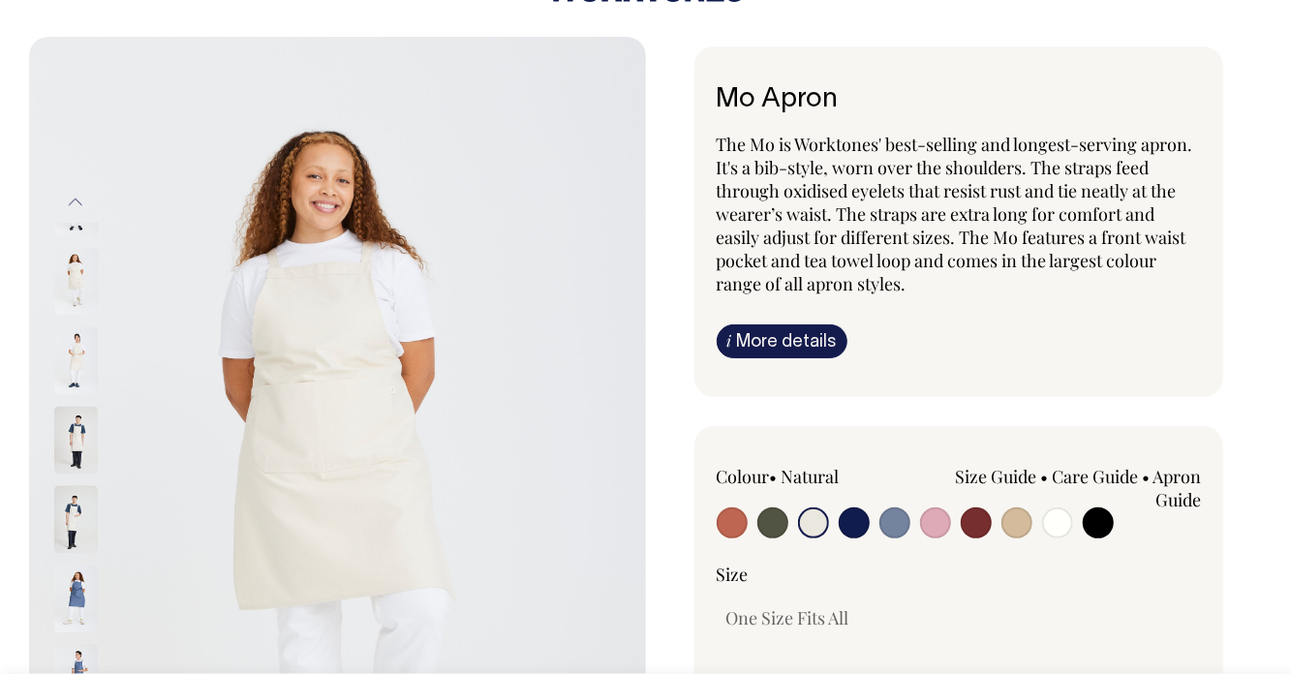
scroll to position [70, 0]
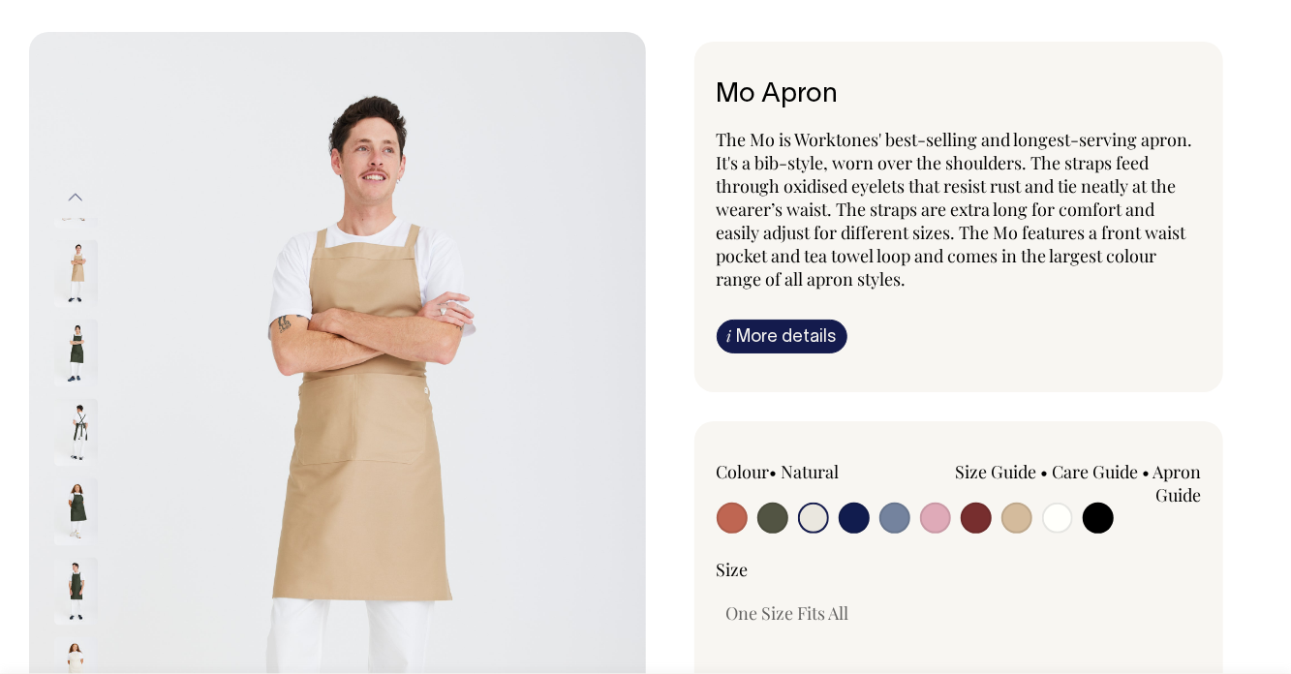
click at [88, 197] on button "Previous" at bounding box center [75, 197] width 29 height 44
click at [83, 197] on button "Previous" at bounding box center [75, 197] width 29 height 44
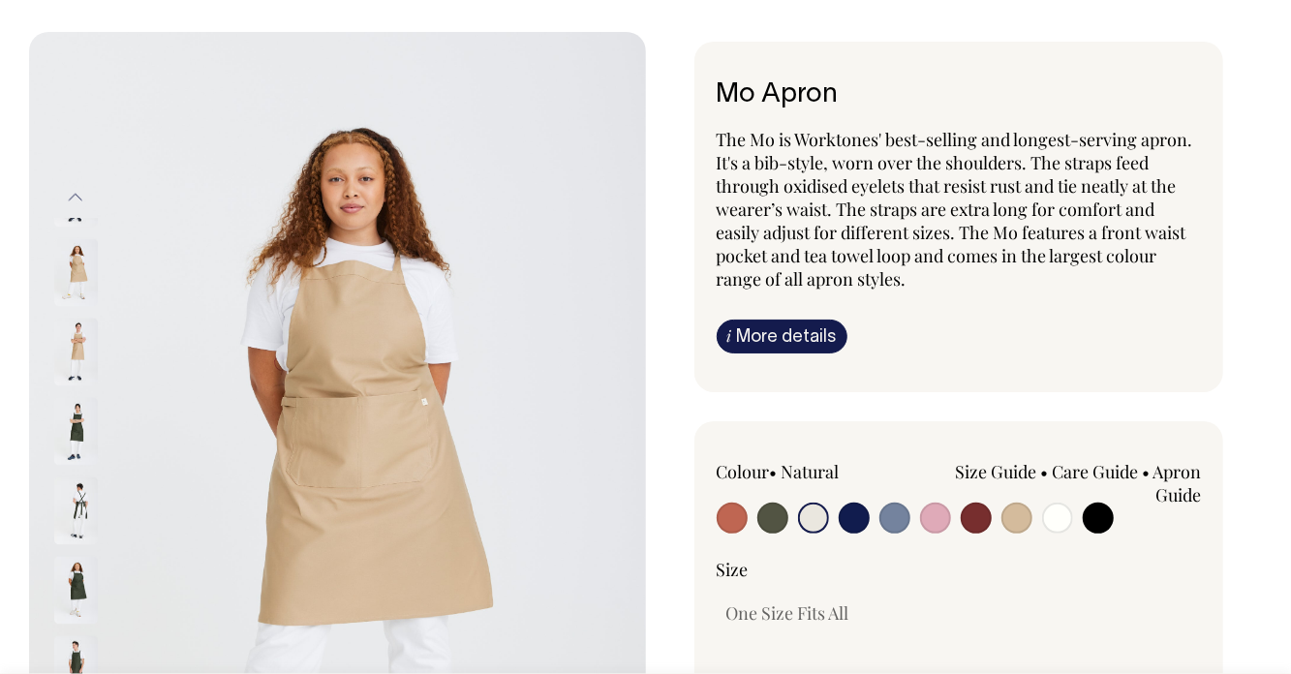
click at [64, 192] on button "Previous" at bounding box center [75, 197] width 29 height 44
click at [63, 198] on button "Previous" at bounding box center [75, 197] width 29 height 44
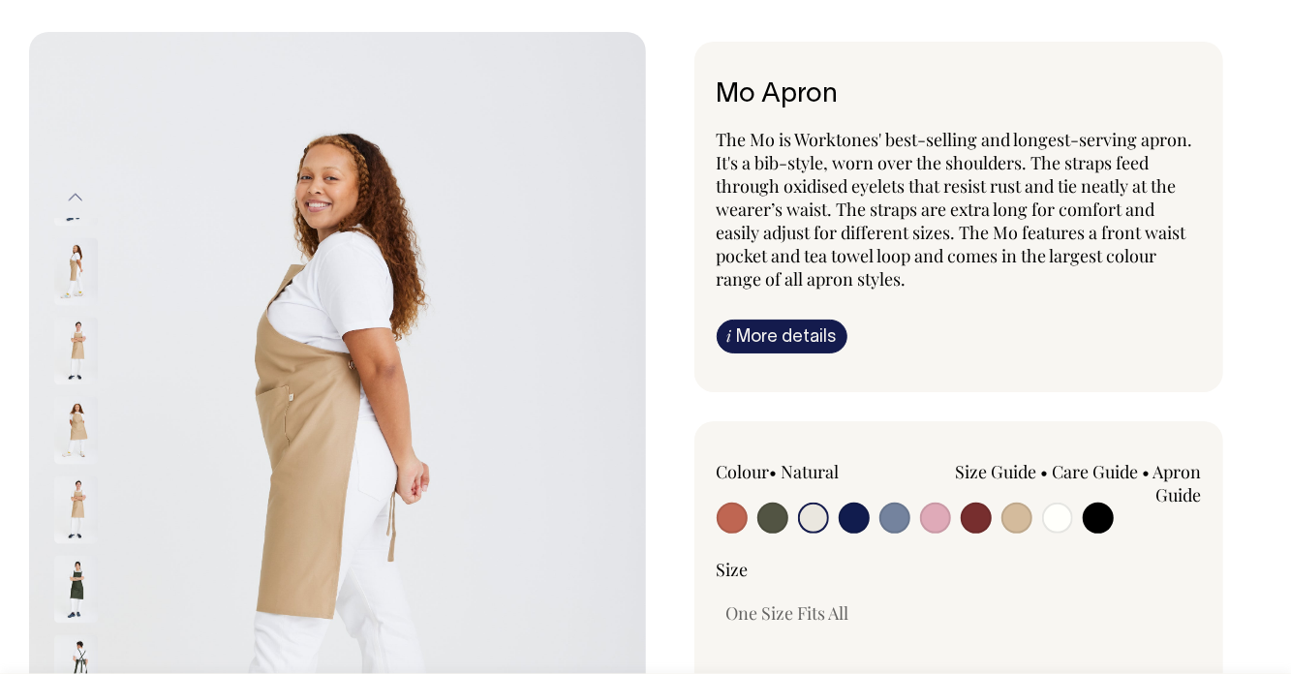
click at [64, 199] on button "Previous" at bounding box center [75, 197] width 29 height 44
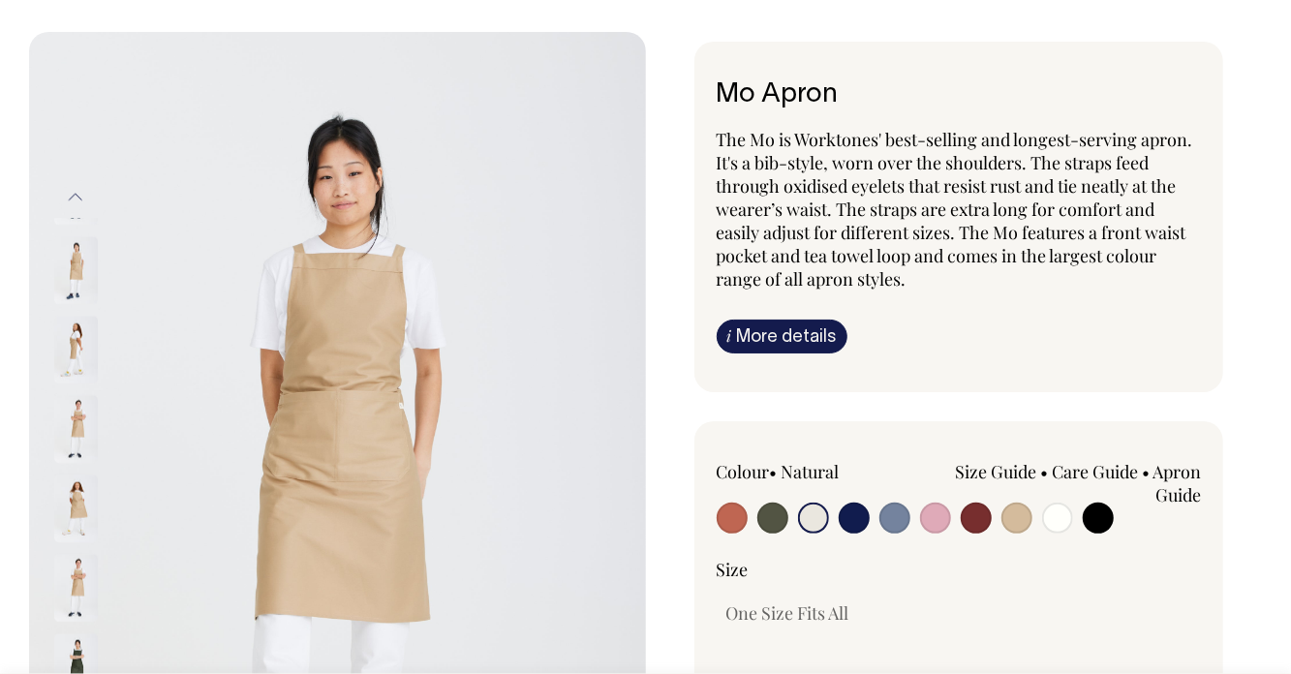
click at [63, 197] on button "Previous" at bounding box center [75, 197] width 29 height 44
click at [66, 198] on button "Previous" at bounding box center [75, 197] width 29 height 44
click at [71, 202] on button "Previous" at bounding box center [75, 197] width 29 height 44
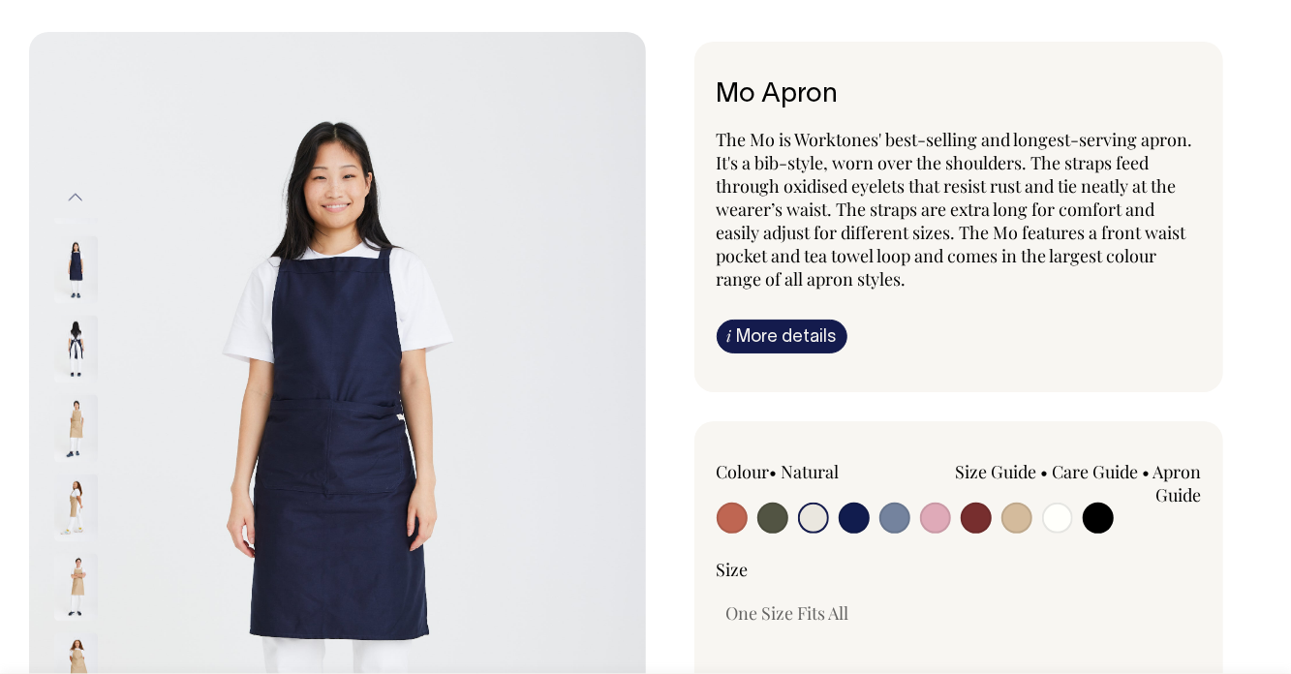
click at [68, 200] on button "Previous" at bounding box center [75, 197] width 29 height 44
click at [68, 198] on button "Previous" at bounding box center [75, 197] width 29 height 44
click at [64, 200] on button "Previous" at bounding box center [75, 197] width 29 height 44
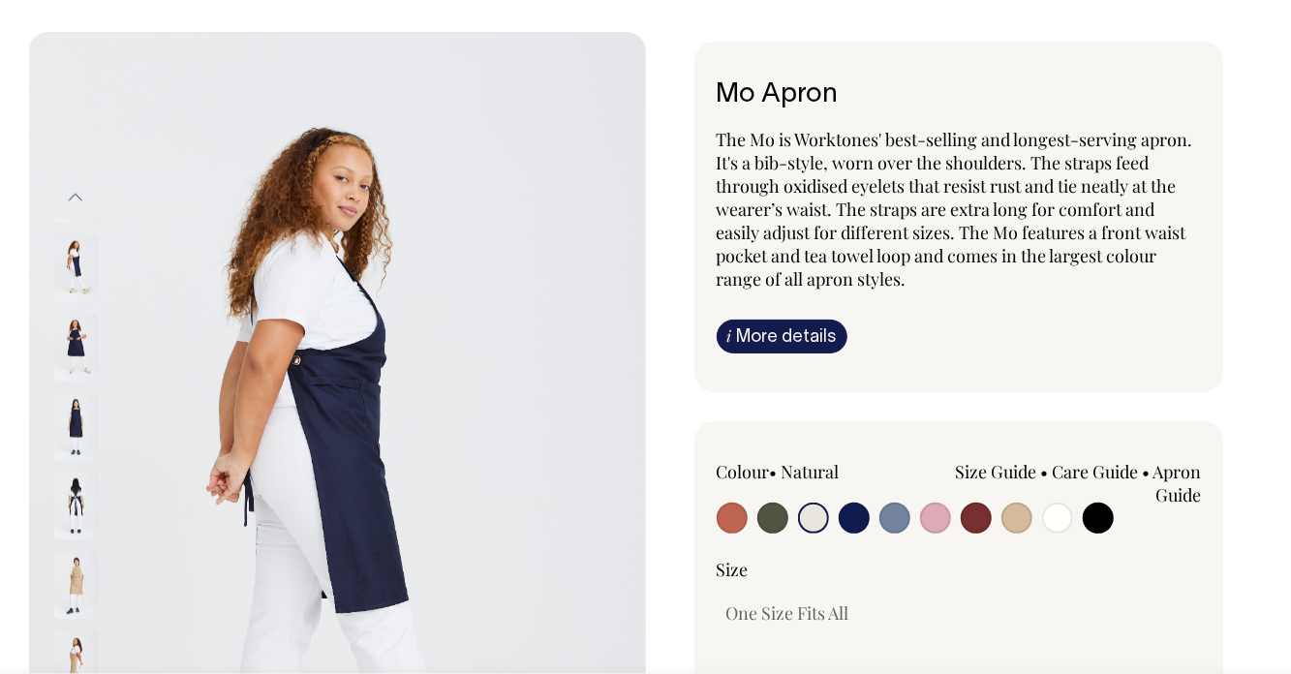
click at [65, 202] on button "Previous" at bounding box center [75, 197] width 29 height 44
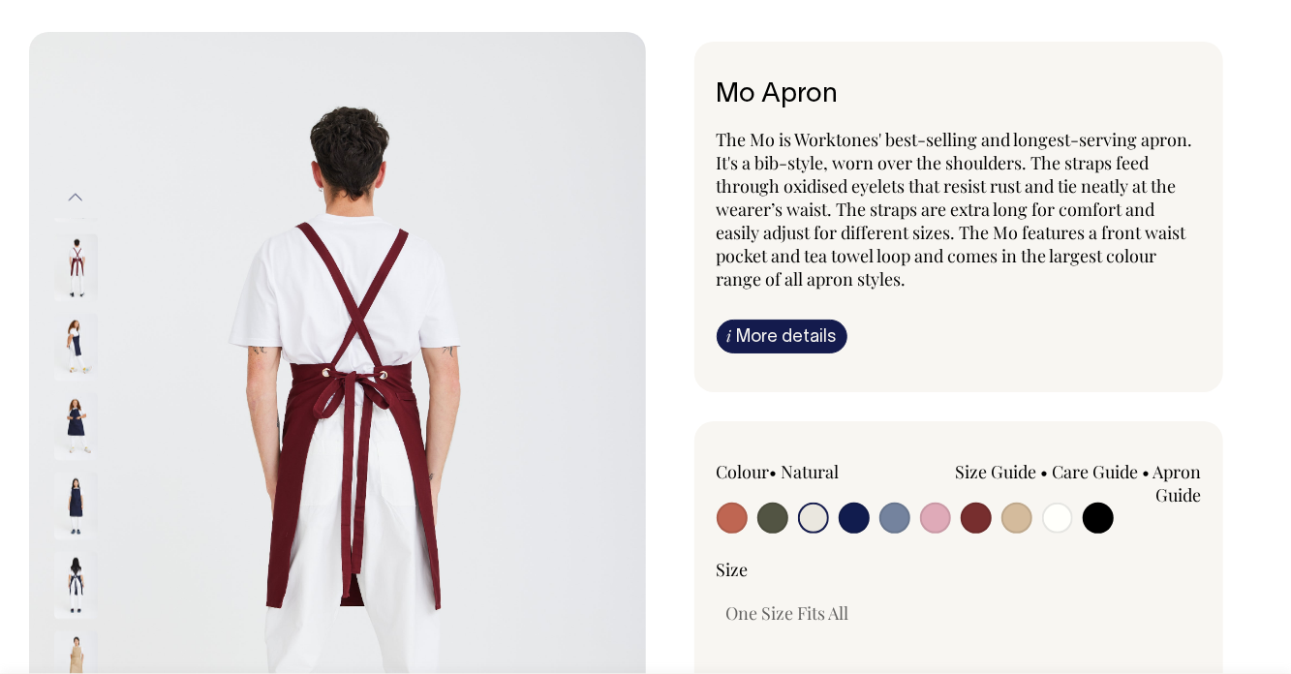
click at [70, 200] on button "Previous" at bounding box center [75, 197] width 29 height 44
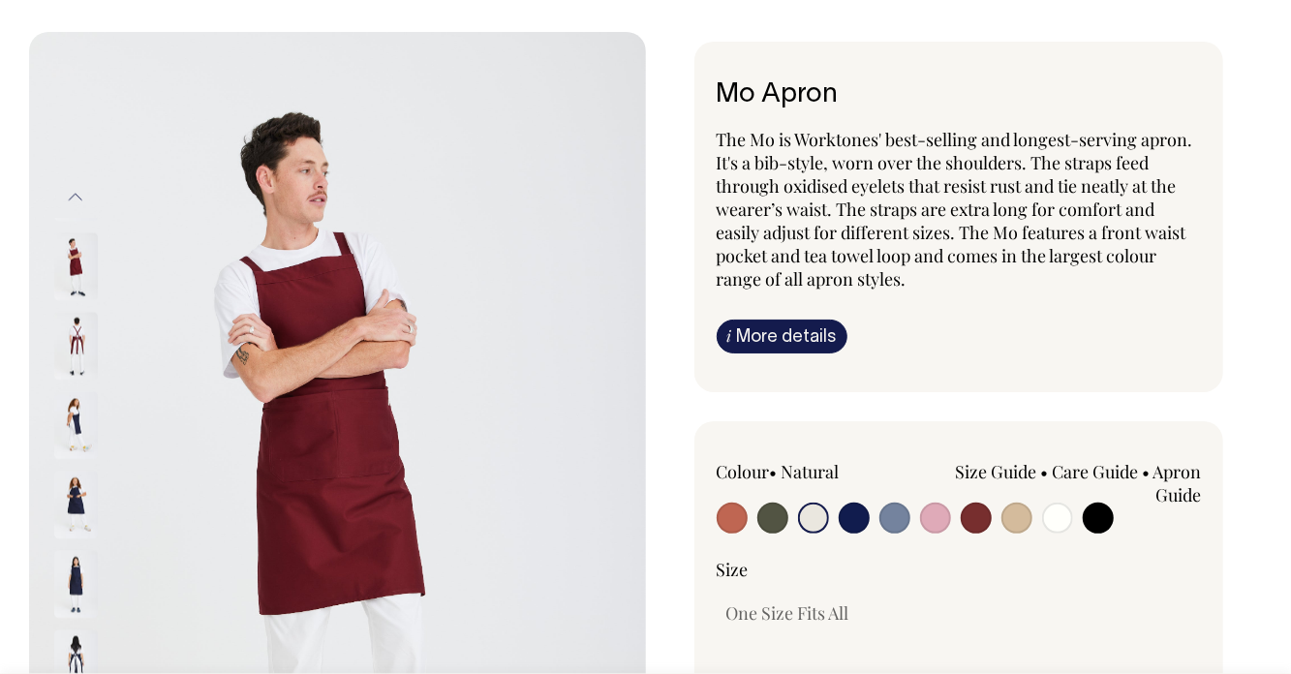
click at [67, 201] on button "Previous" at bounding box center [75, 197] width 29 height 44
click at [70, 207] on button "Previous" at bounding box center [75, 197] width 29 height 44
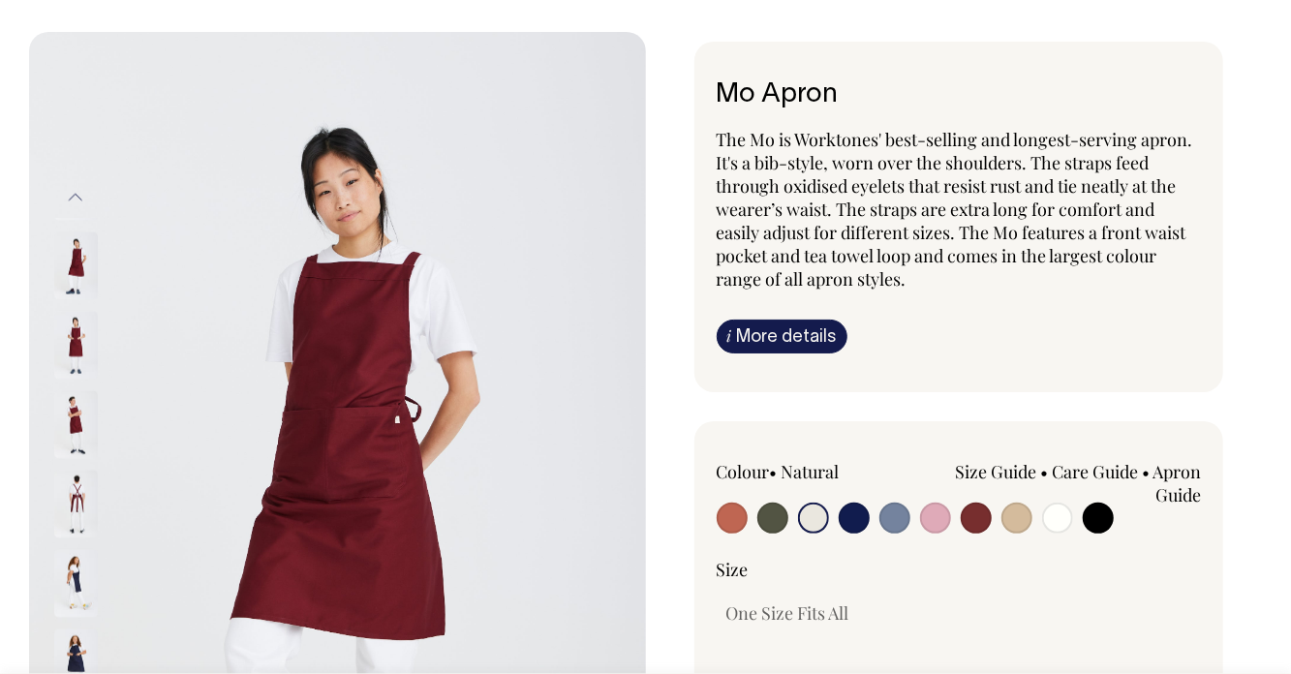
click at [74, 200] on button "Previous" at bounding box center [75, 197] width 29 height 44
click at [67, 204] on button "Previous" at bounding box center [75, 197] width 29 height 44
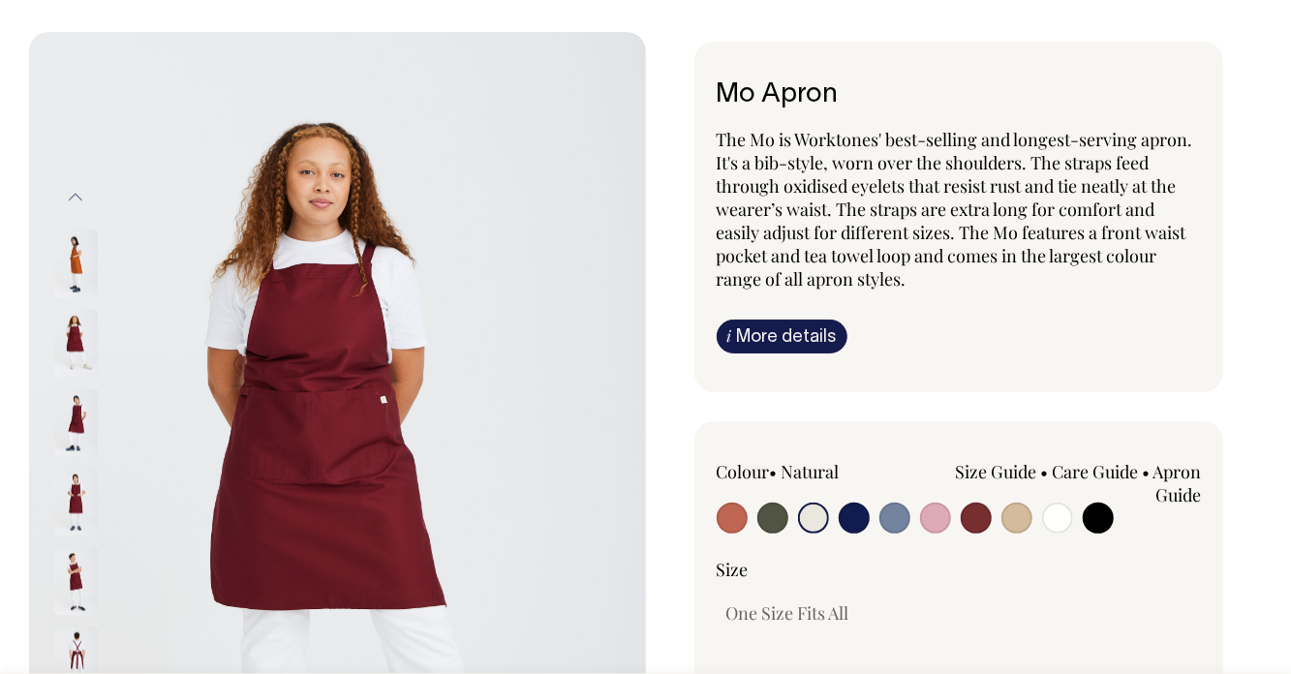
click at [64, 203] on button "Previous" at bounding box center [75, 197] width 29 height 44
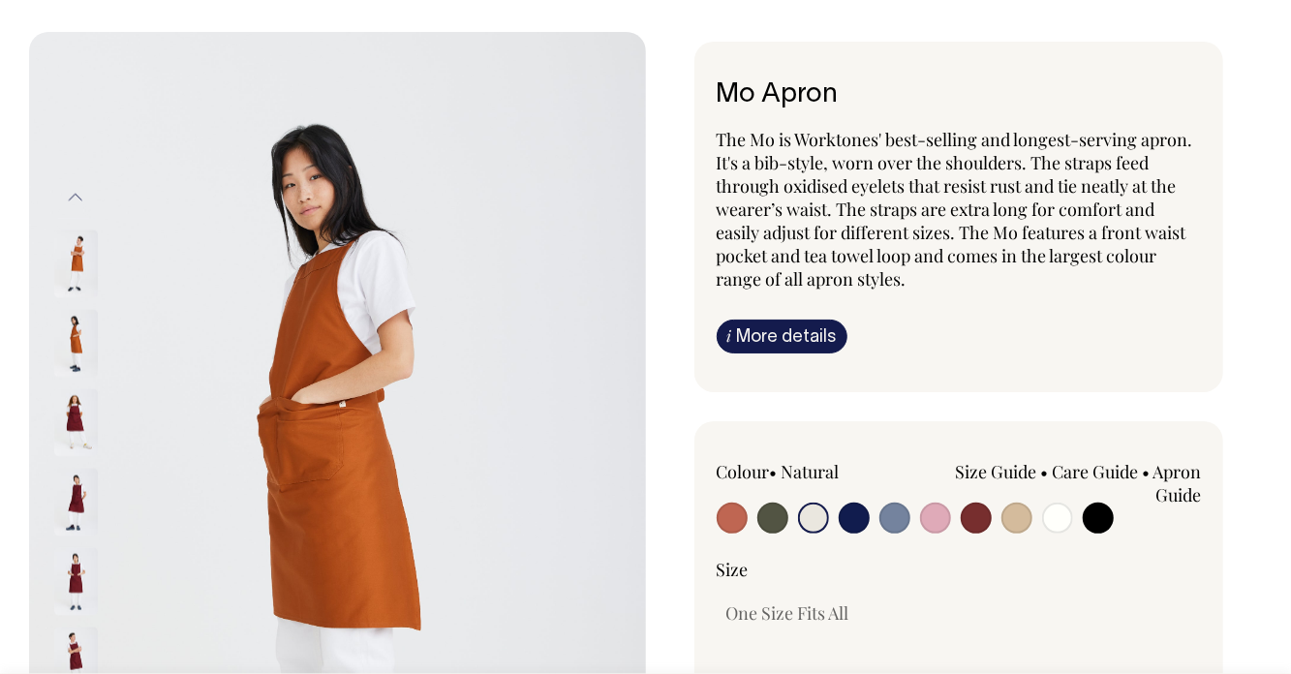
click at [57, 215] on div "Previous" at bounding box center [102, 494] width 98 height 638
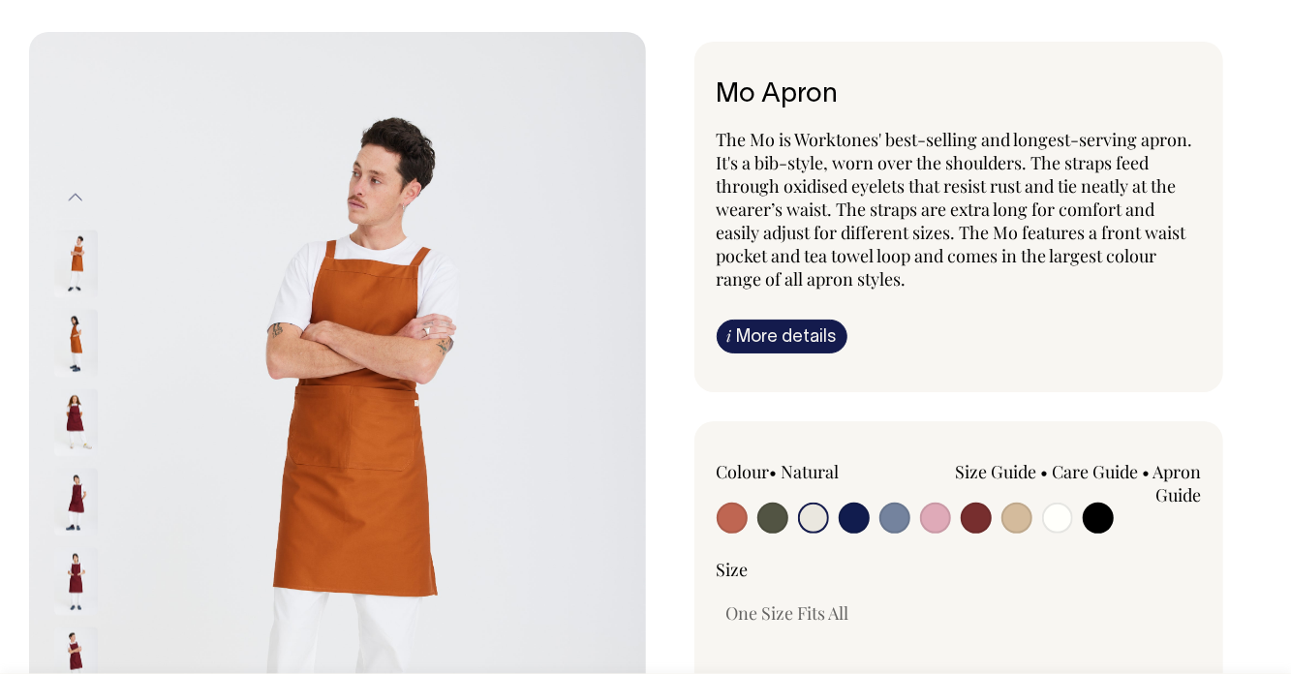
click at [62, 207] on button "Previous" at bounding box center [75, 197] width 29 height 44
click at [66, 206] on button "Previous" at bounding box center [75, 197] width 29 height 44
click at [66, 203] on button "Previous" at bounding box center [75, 197] width 29 height 44
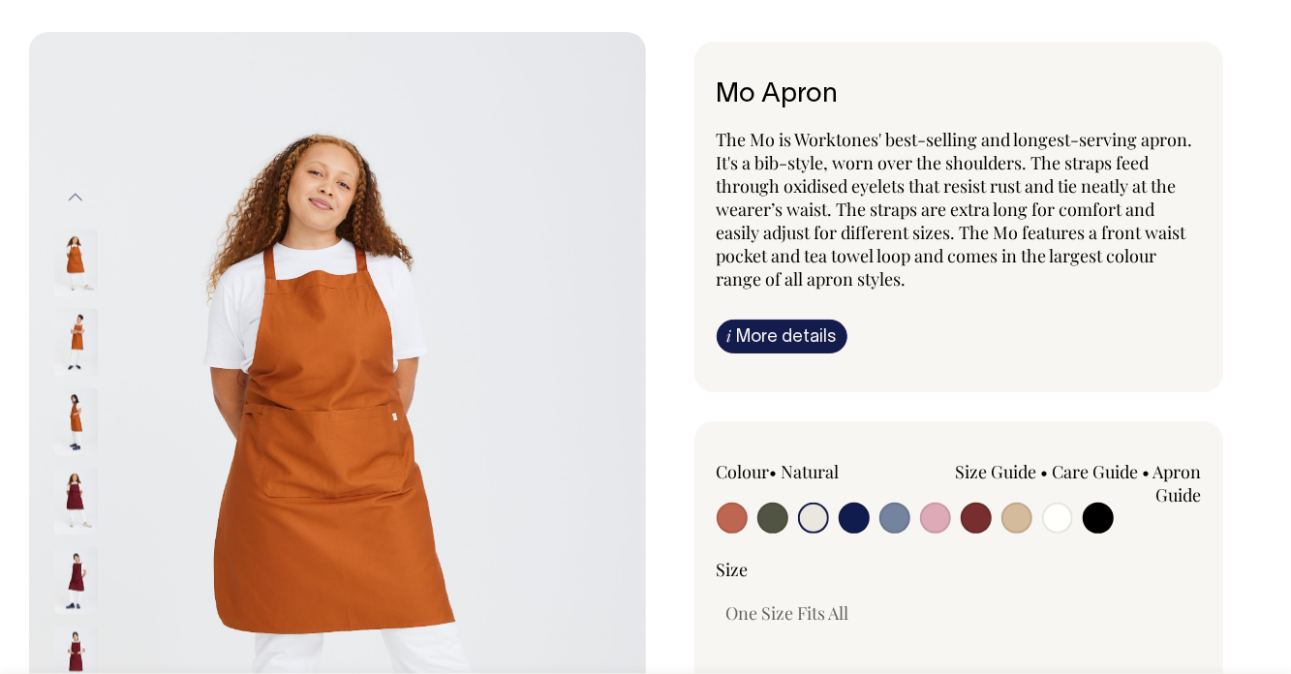
click at [59, 201] on div "Previous" at bounding box center [102, 494] width 98 height 638
click at [68, 204] on button "Previous" at bounding box center [75, 197] width 29 height 44
click at [72, 200] on button "Previous" at bounding box center [75, 197] width 29 height 44
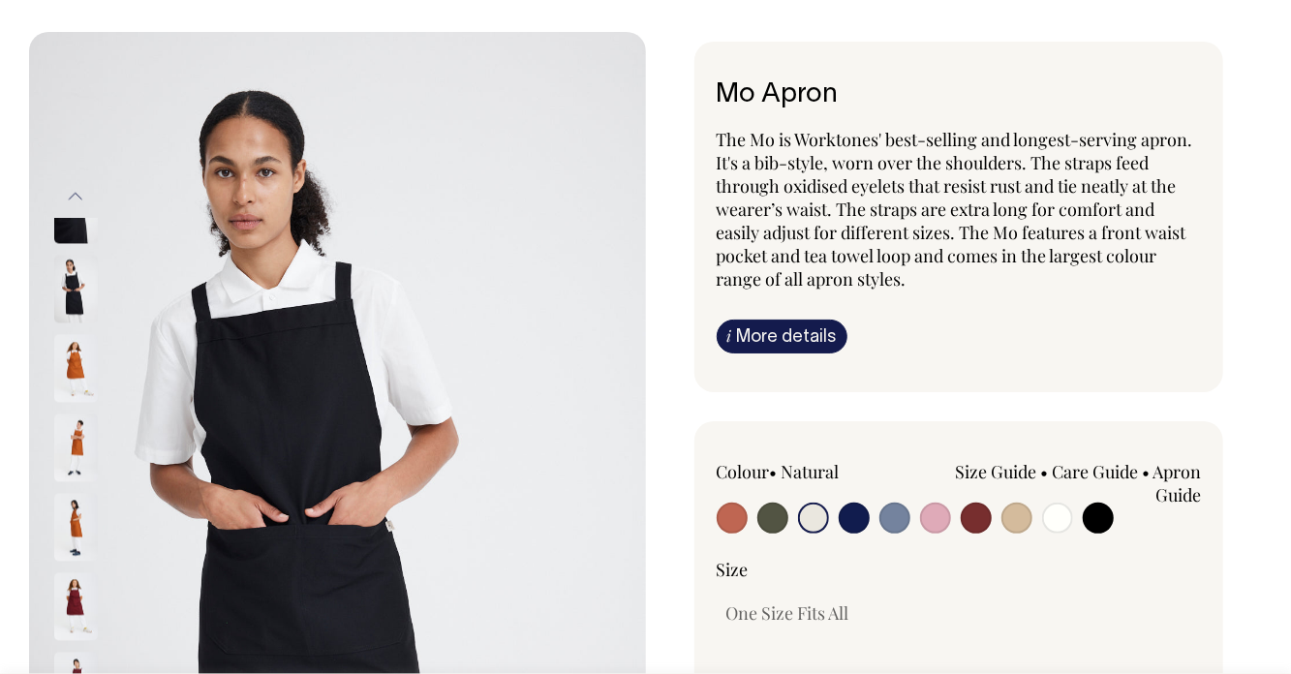
click at [74, 198] on button "Previous" at bounding box center [75, 197] width 29 height 44
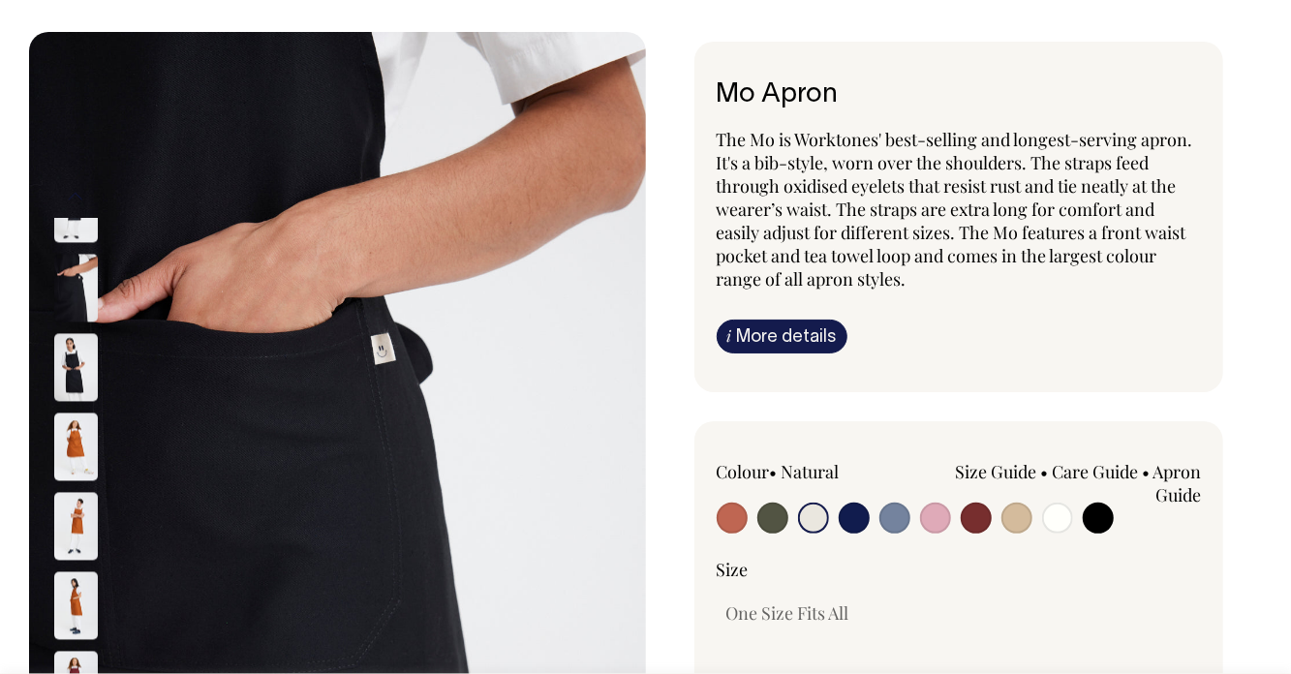
click at [64, 200] on button "Previous" at bounding box center [75, 197] width 29 height 44
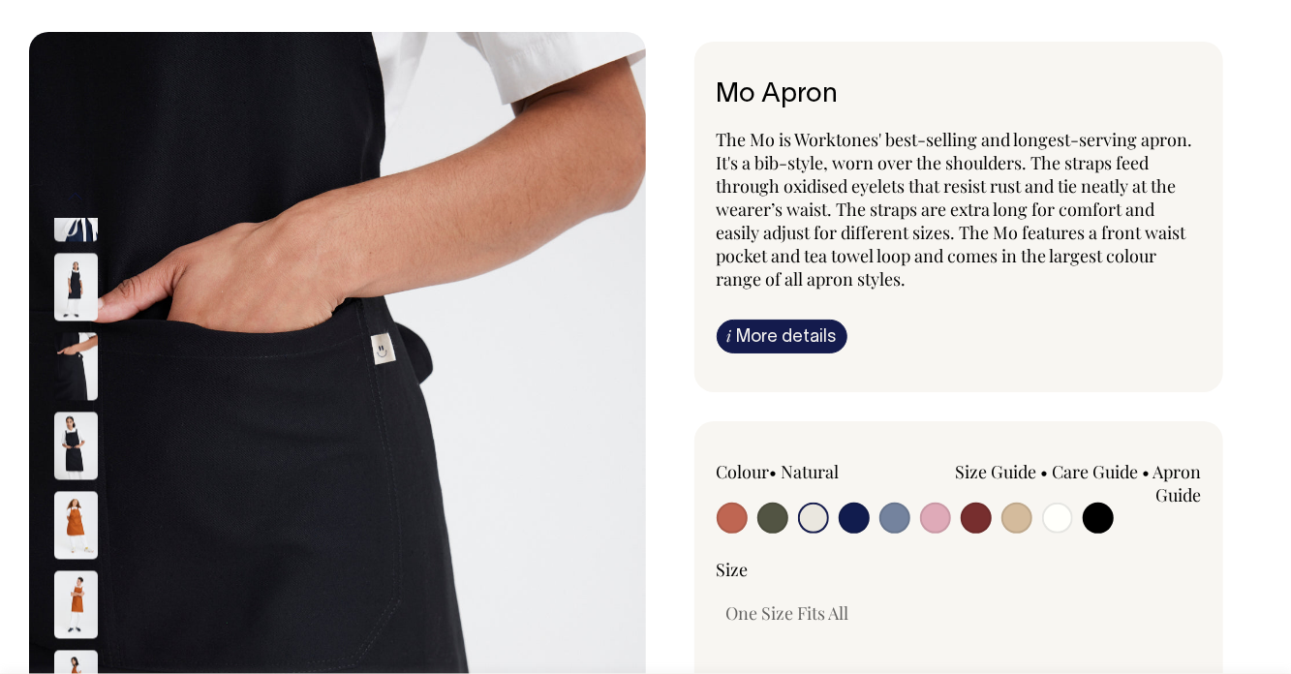
click at [60, 209] on div "Previous" at bounding box center [102, 494] width 98 height 638
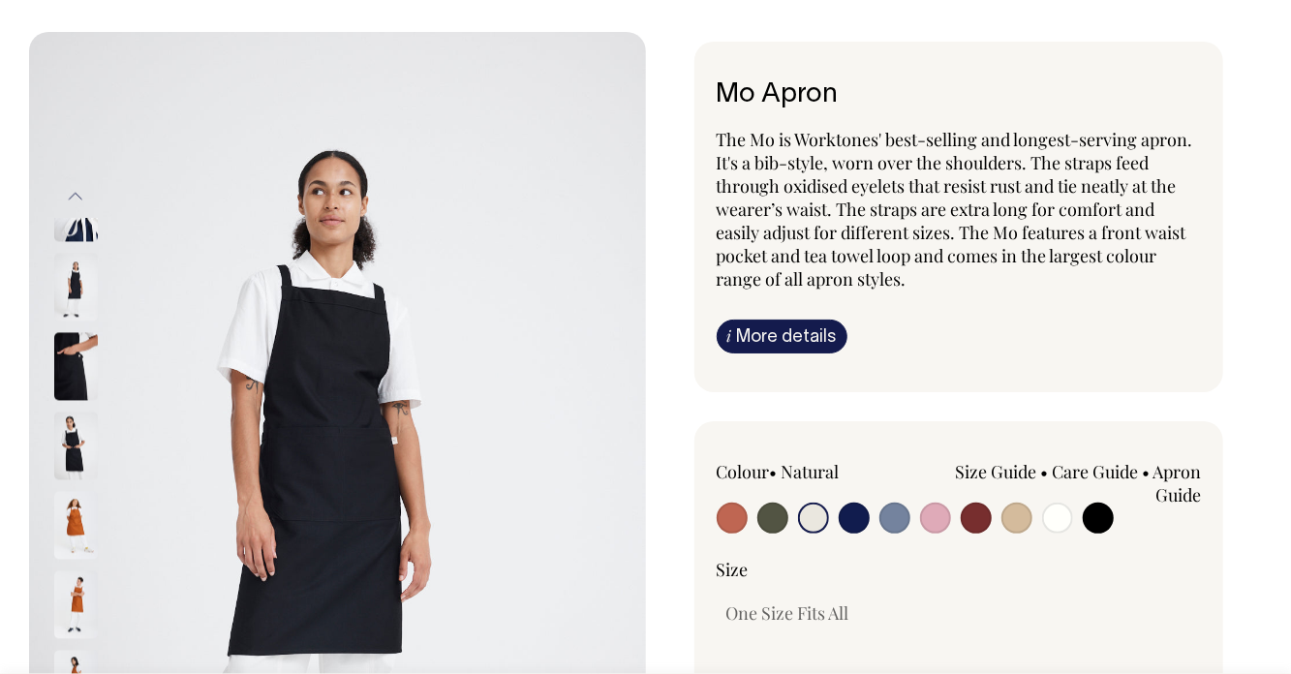
click at [66, 205] on button "Previous" at bounding box center [75, 197] width 29 height 44
click at [60, 213] on div "Previous" at bounding box center [102, 494] width 98 height 638
click at [65, 203] on button "Previous" at bounding box center [75, 197] width 29 height 44
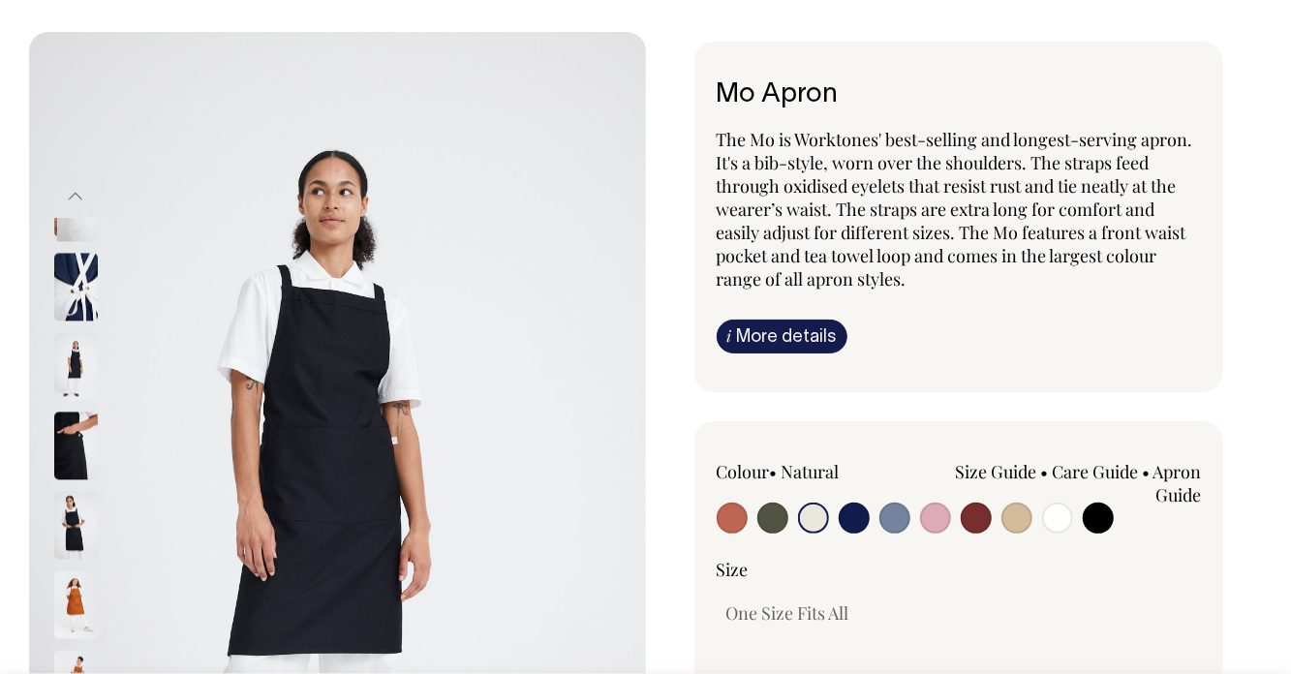
click at [69, 196] on button "Previous" at bounding box center [75, 197] width 29 height 44
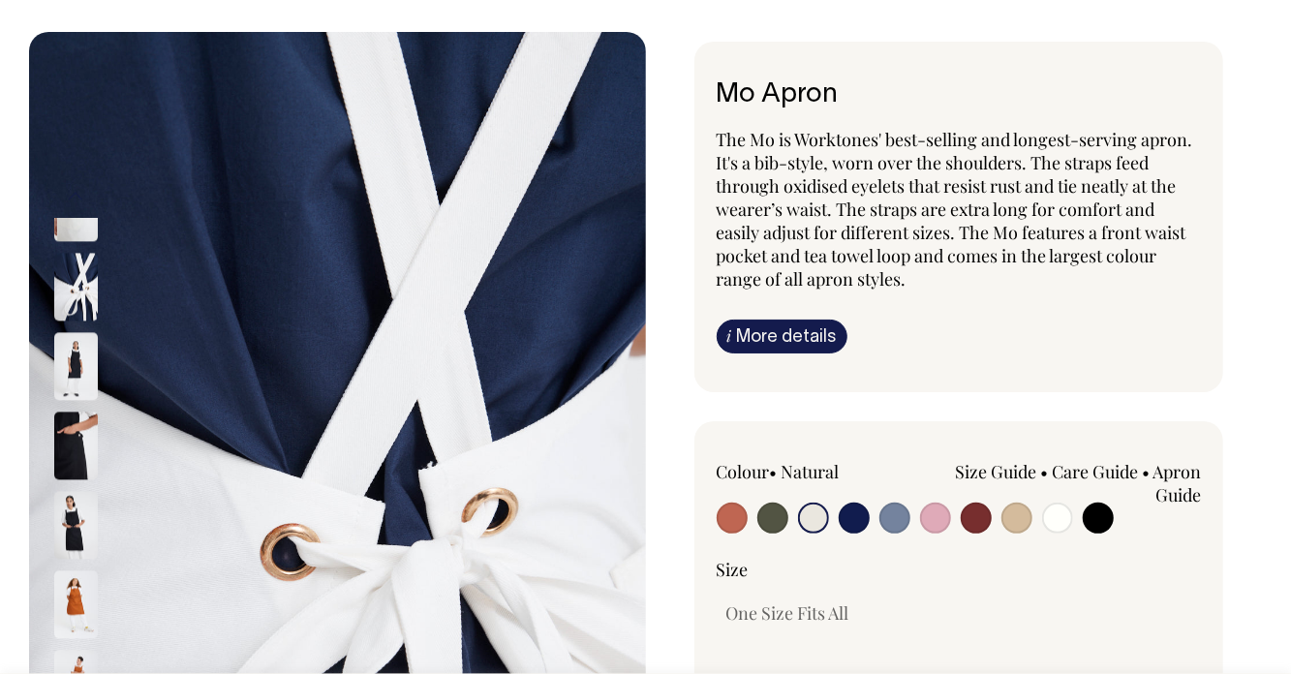
click at [62, 196] on button "Previous" at bounding box center [75, 197] width 29 height 44
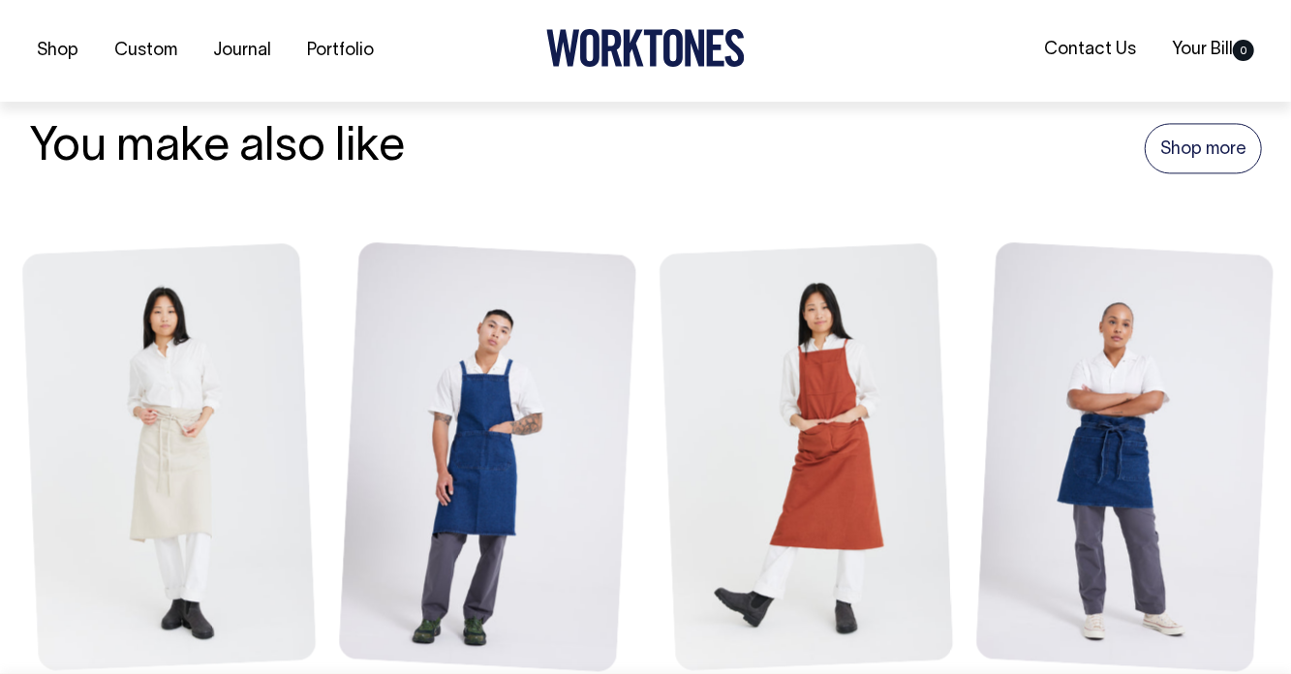
scroll to position [2104, 0]
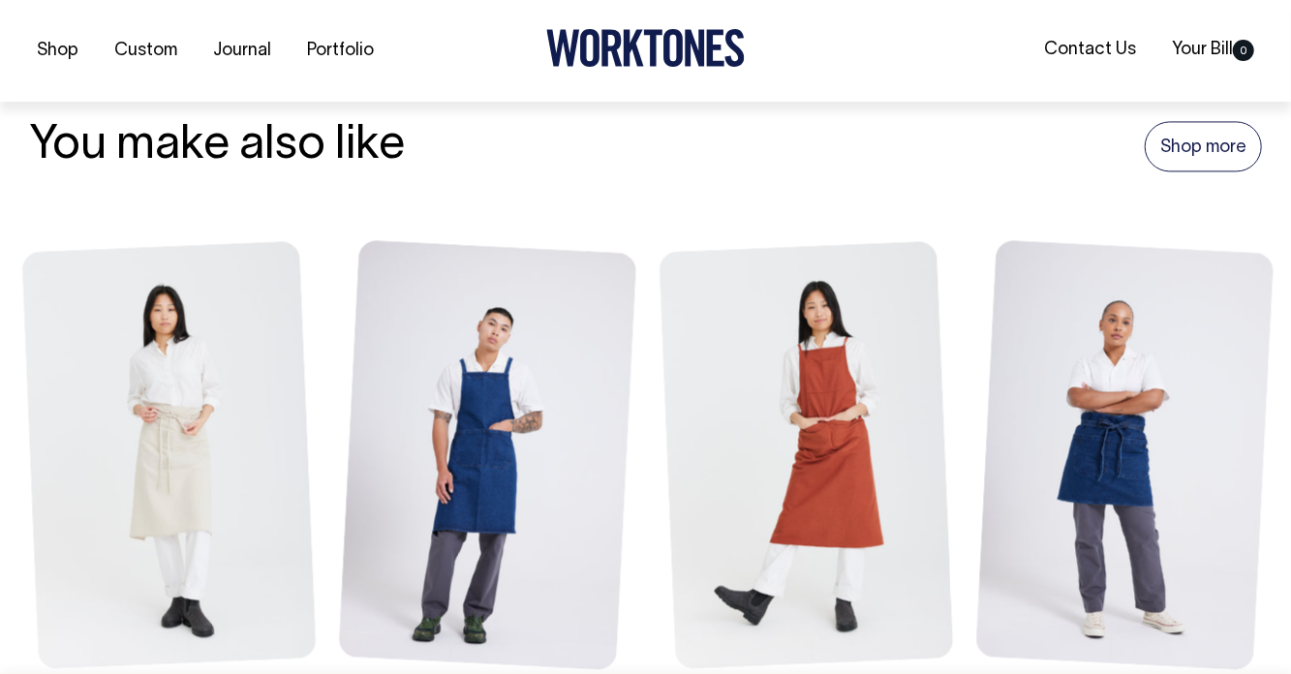
click at [860, 481] on link at bounding box center [806, 456] width 295 height 432
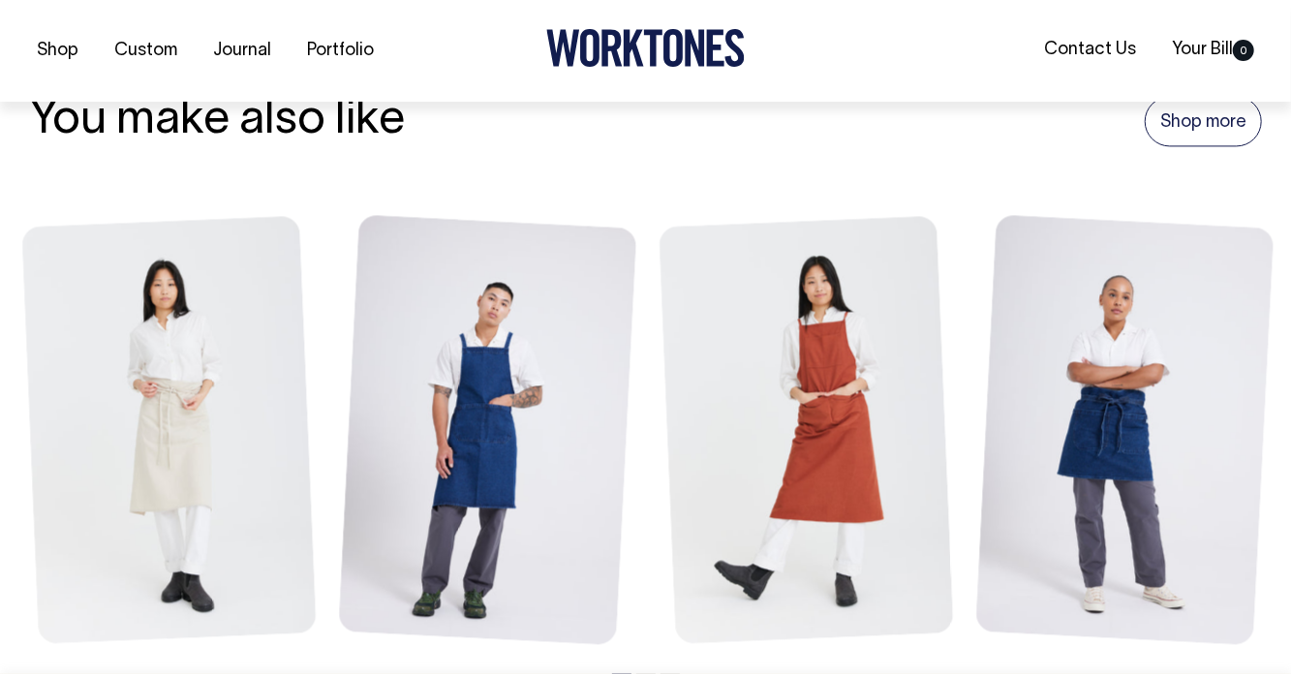
scroll to position [2166, 0]
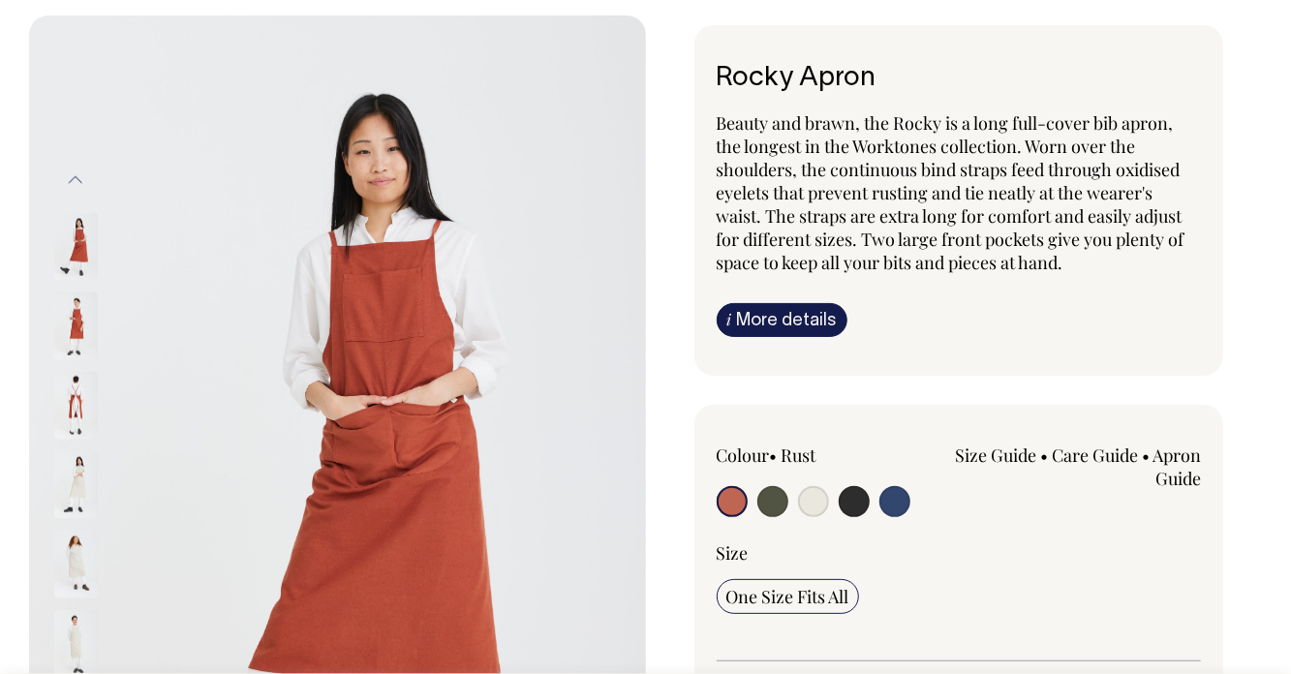
click at [810, 508] on input "radio" at bounding box center [813, 501] width 31 height 31
radio input "true"
select select "Natural"
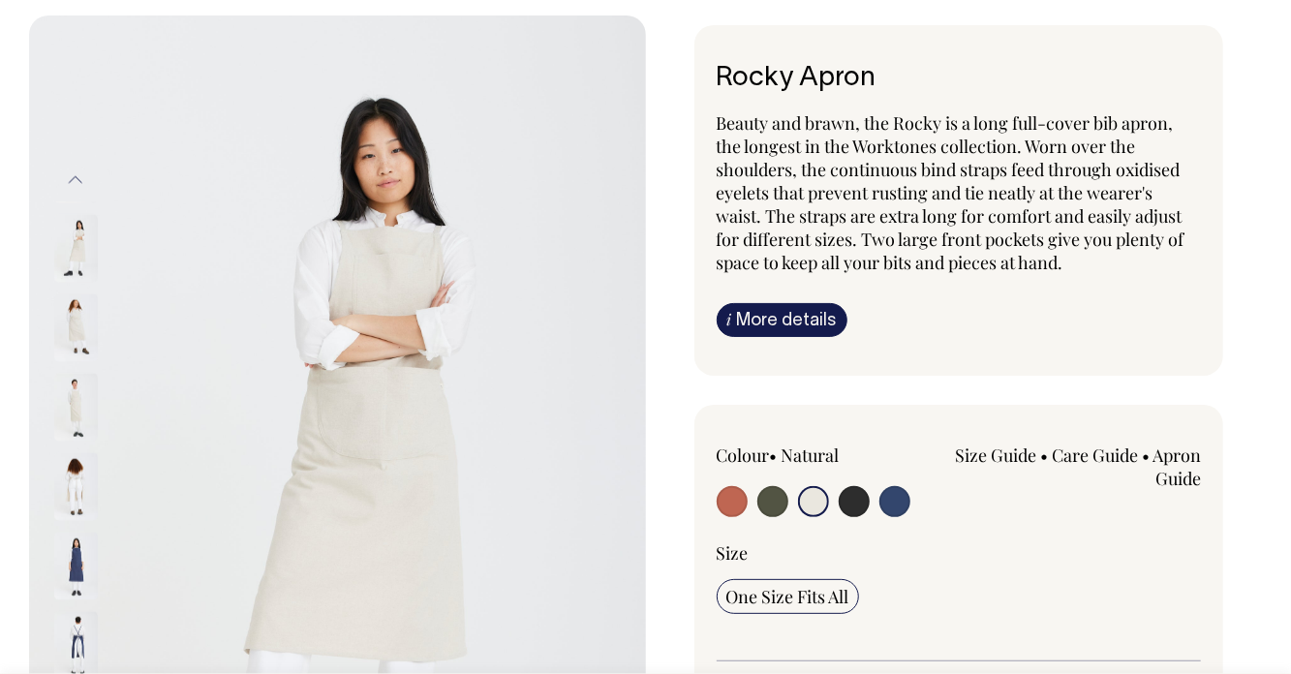
scroll to position [84, 0]
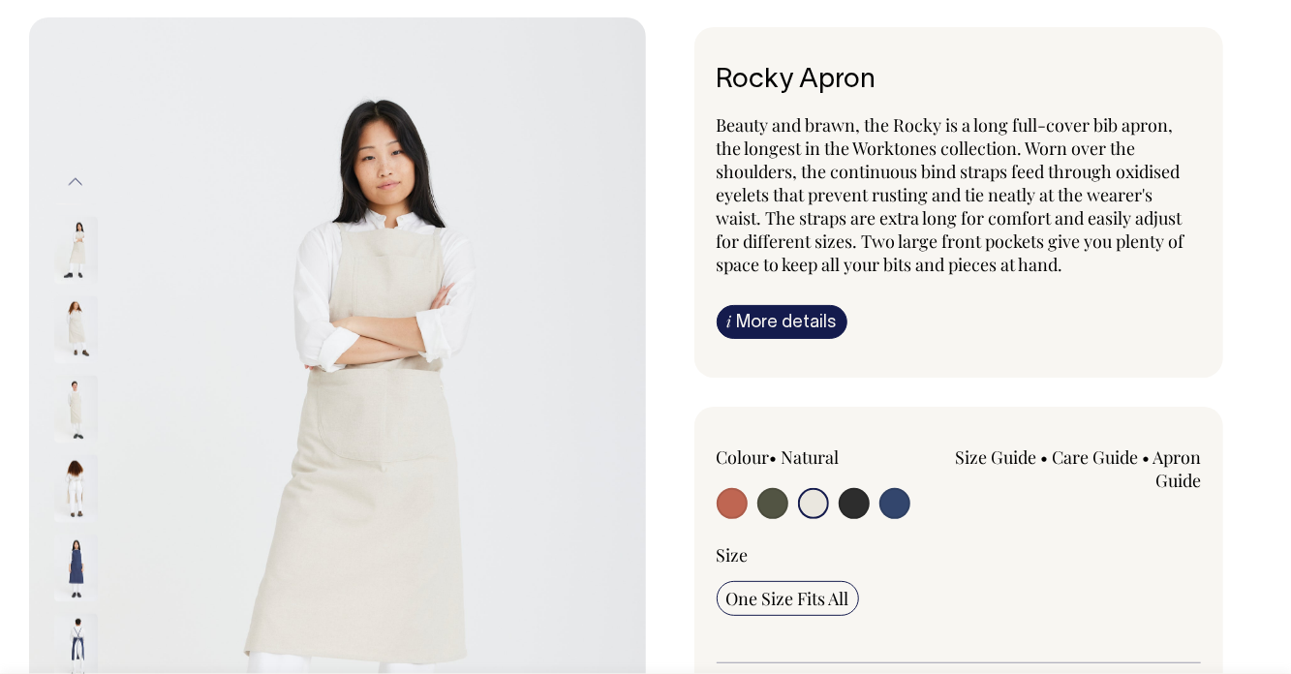
click at [74, 308] on img at bounding box center [76, 330] width 44 height 68
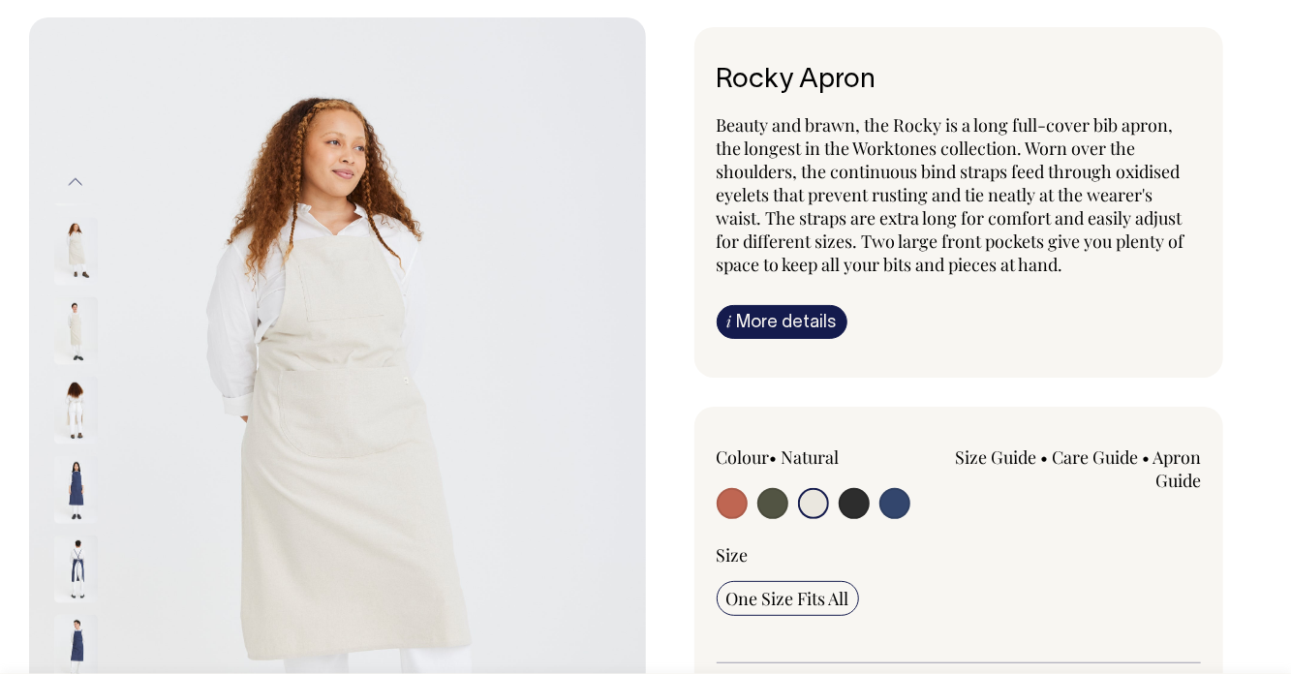
click at [62, 317] on img at bounding box center [76, 330] width 44 height 68
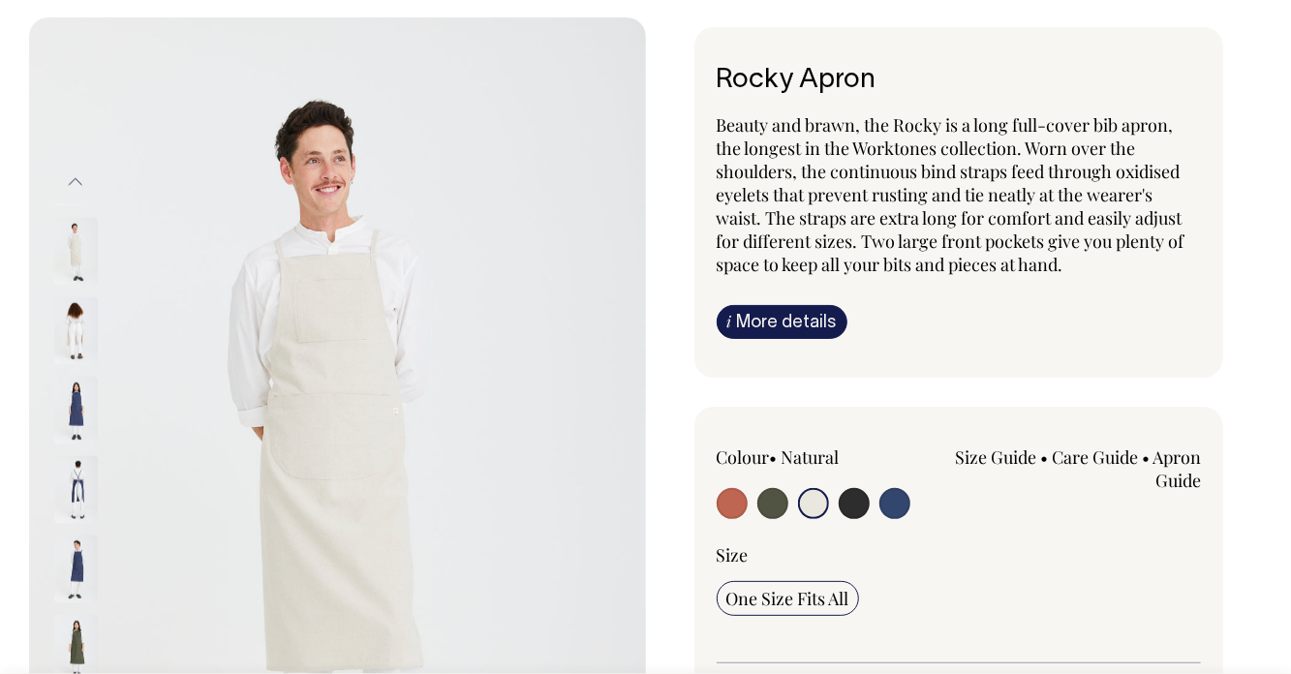
click at [67, 322] on img at bounding box center [76, 331] width 44 height 68
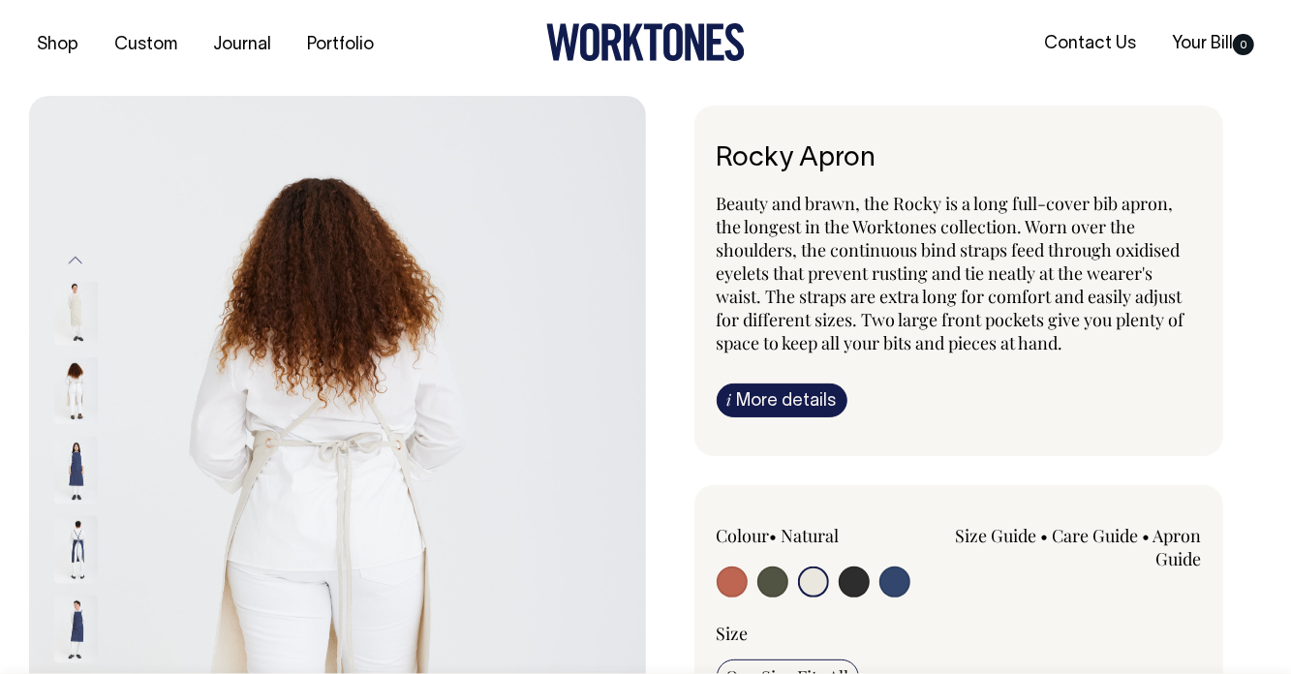
scroll to position [0, 0]
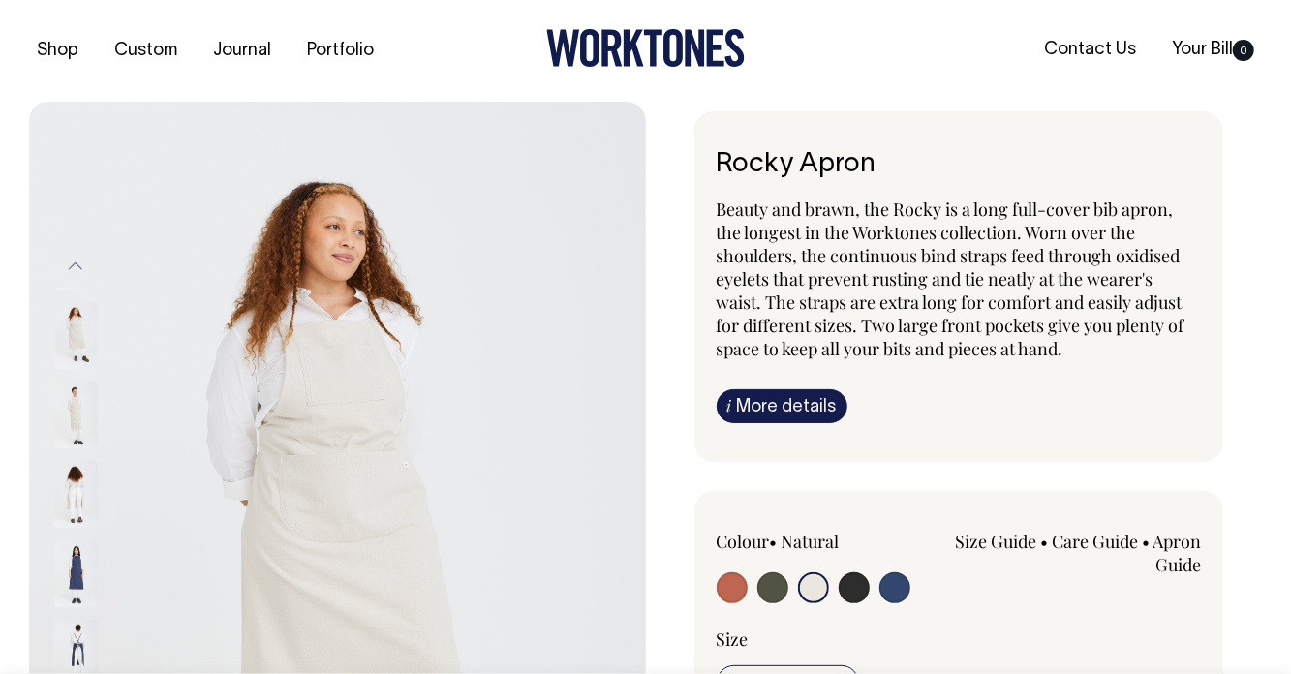
click at [83, 406] on img at bounding box center [76, 415] width 44 height 68
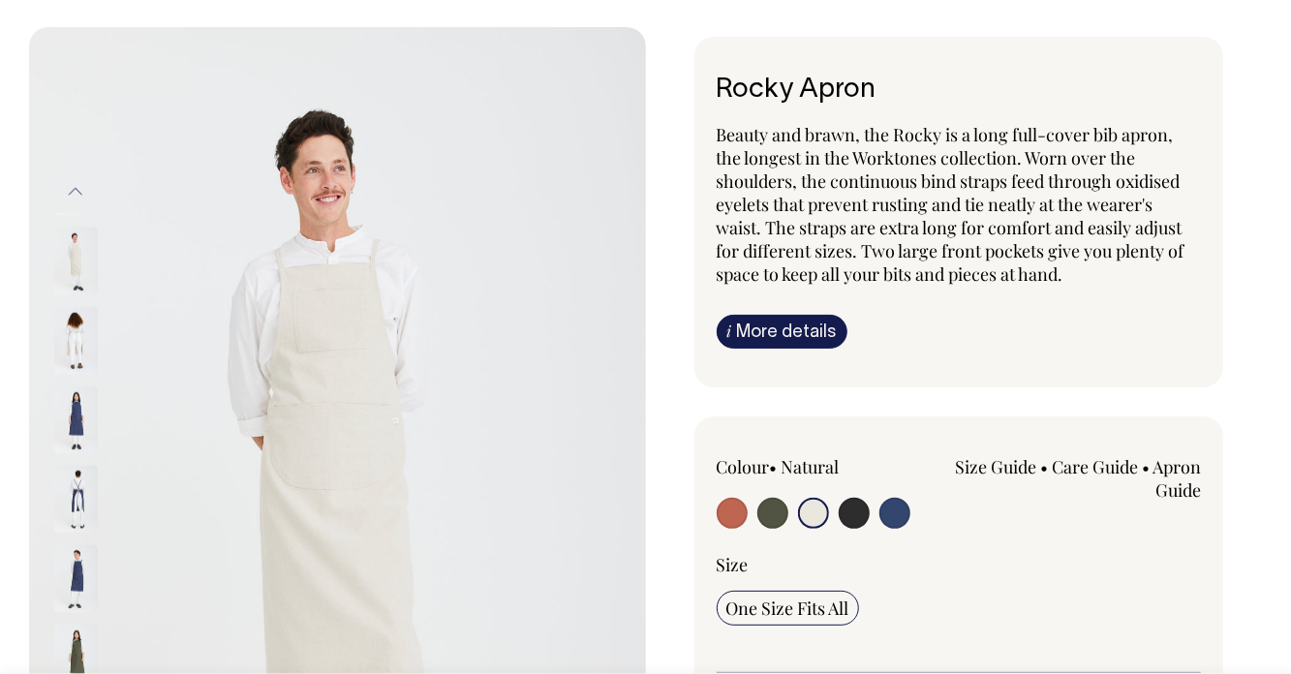
scroll to position [76, 0]
